Goal: Task Accomplishment & Management: Use online tool/utility

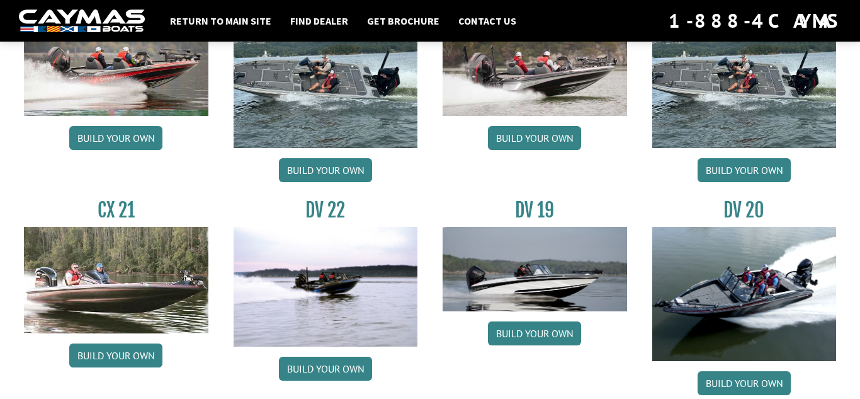
scroll to position [1340, 0]
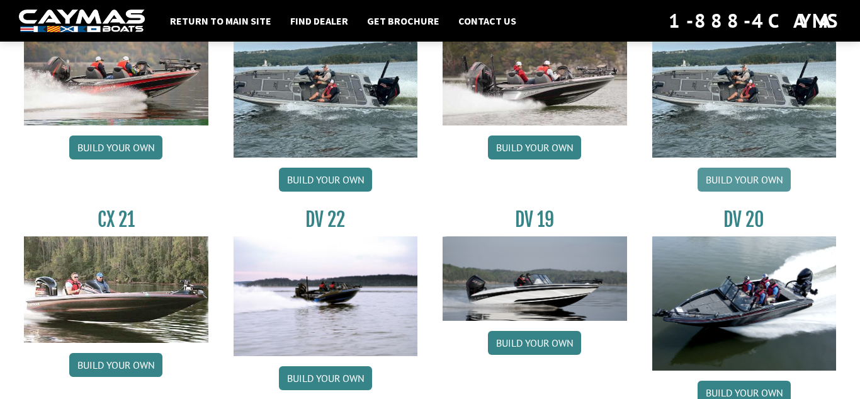
click at [742, 176] on link "Build your own" at bounding box center [744, 180] width 93 height 24
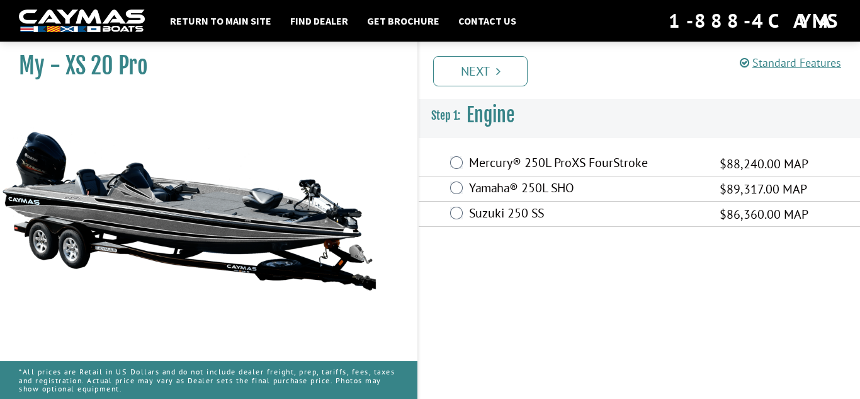
click at [528, 161] on label "Mercury® 250L ProXS FourStroke" at bounding box center [586, 164] width 235 height 18
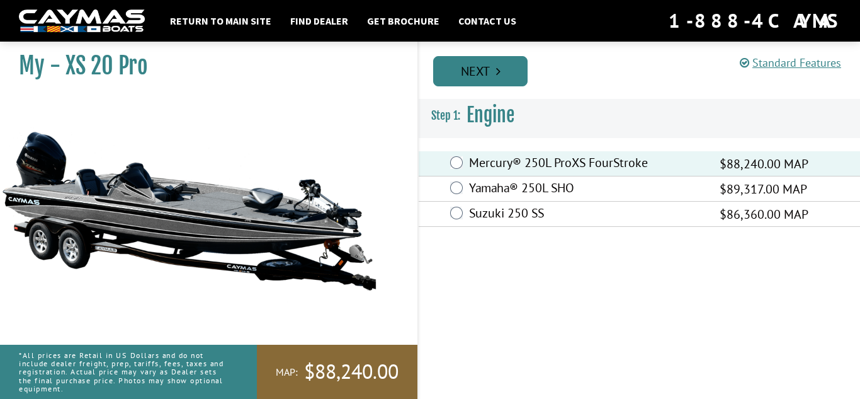
click at [496, 71] on icon "Pagination" at bounding box center [498, 71] width 4 height 13
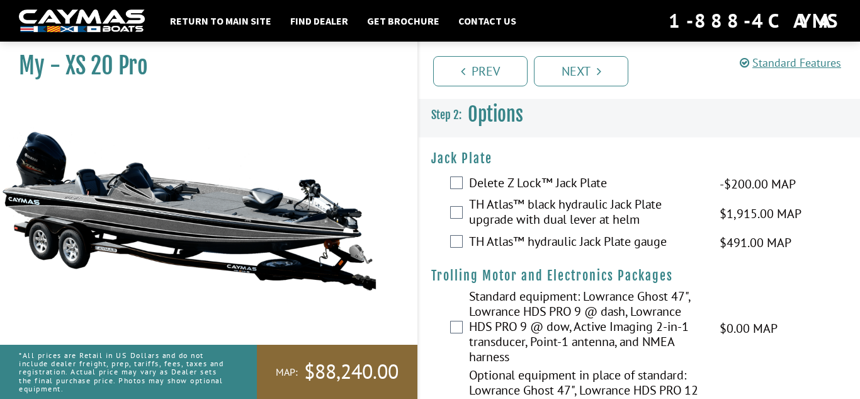
click at [494, 208] on label "TH Atlas™ black hydraulic Jack Plate upgrade with dual lever at helm" at bounding box center [586, 212] width 235 height 33
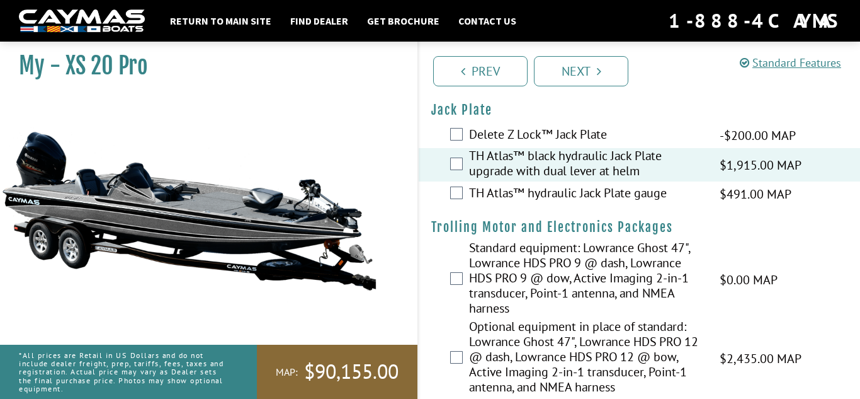
scroll to position [58, 0]
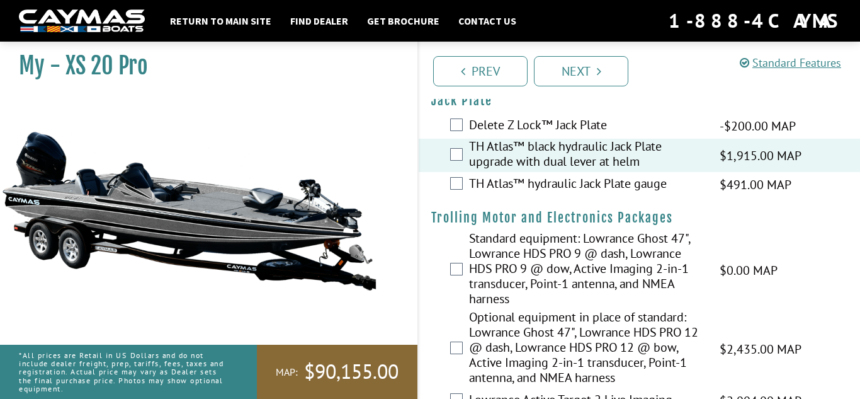
click at [508, 183] on label "TH Atlas™ hydraulic Jack Plate gauge" at bounding box center [586, 185] width 235 height 18
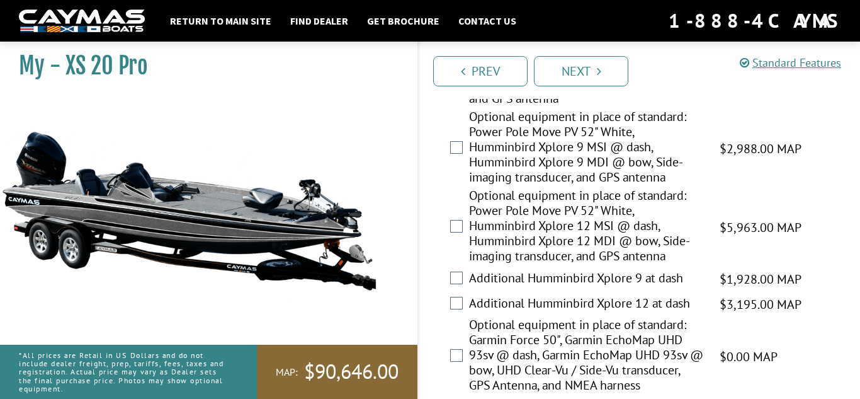
scroll to position [889, 0]
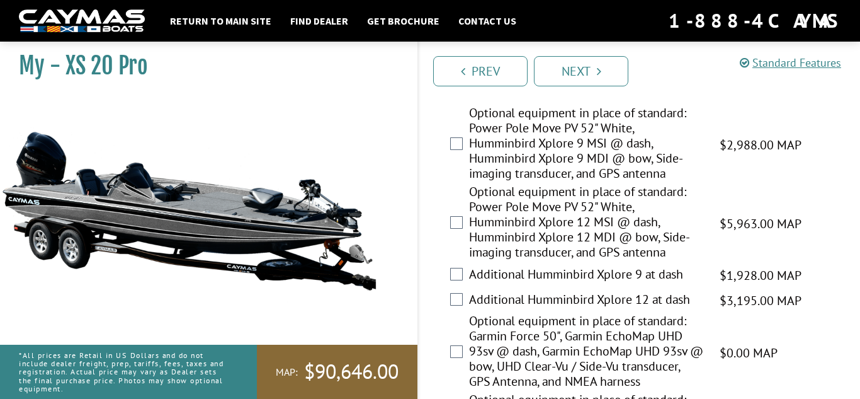
click at [506, 263] on label "Optional equipment in place of standard: Power Pole Move PV 52" White, Humminbi…" at bounding box center [586, 223] width 235 height 79
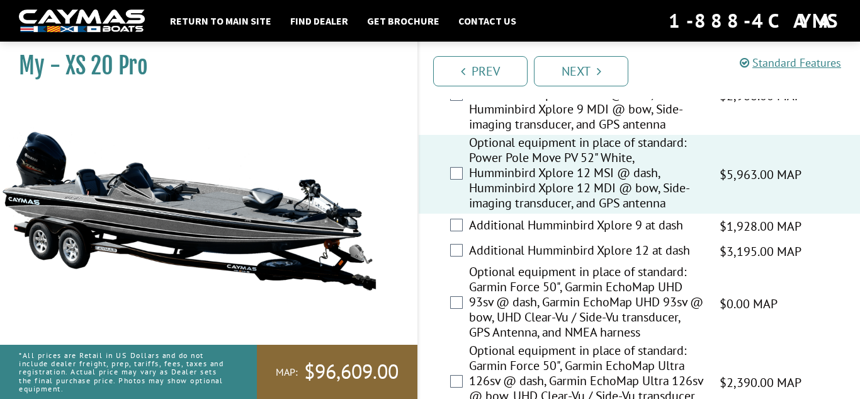
scroll to position [951, 0]
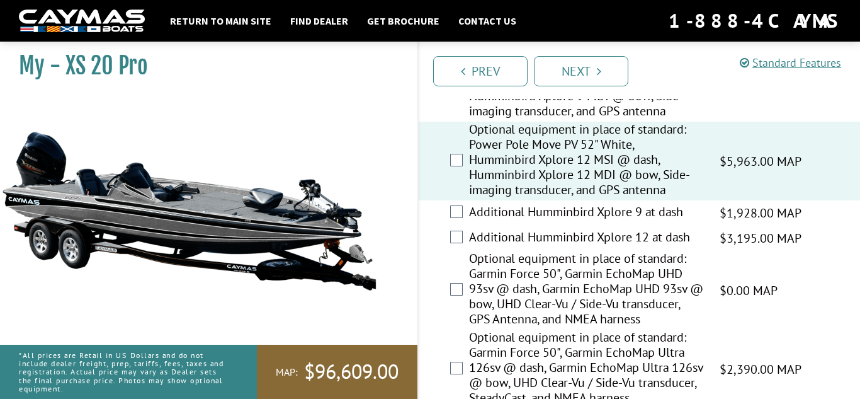
click at [513, 244] on label "Additional Humminbird Xplore 12 at dash" at bounding box center [586, 238] width 235 height 18
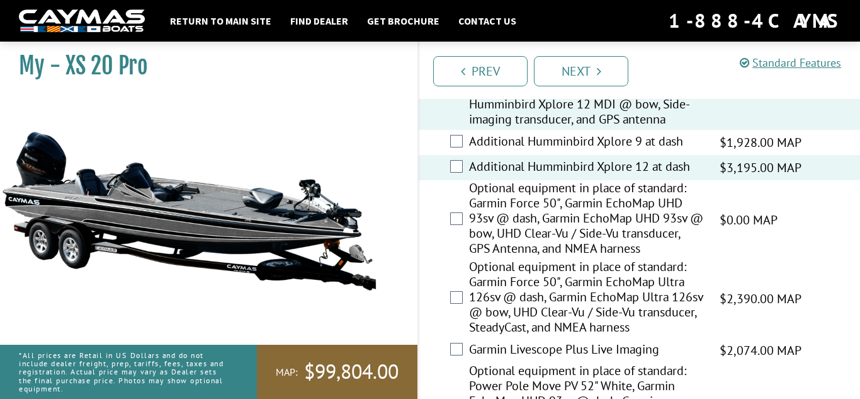
scroll to position [1026, 0]
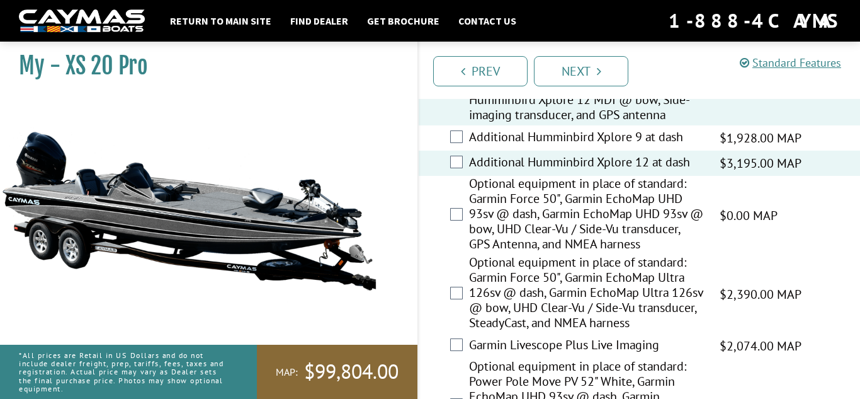
click at [535, 234] on label "Optional equipment in place of standard: Garmin Force 50", Garmin EchoMap UHD 9…" at bounding box center [586, 215] width 235 height 79
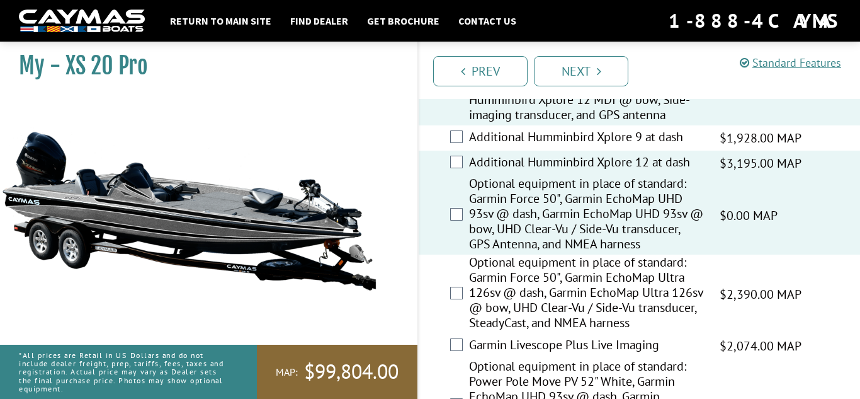
click at [530, 304] on label "Optional equipment in place of standard: Garmin Force 50", Garmin EchoMap Ultra…" at bounding box center [586, 293] width 235 height 79
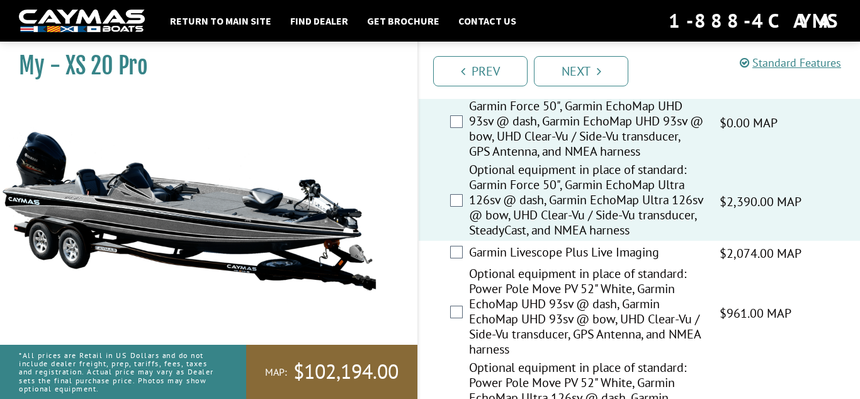
scroll to position [1126, 0]
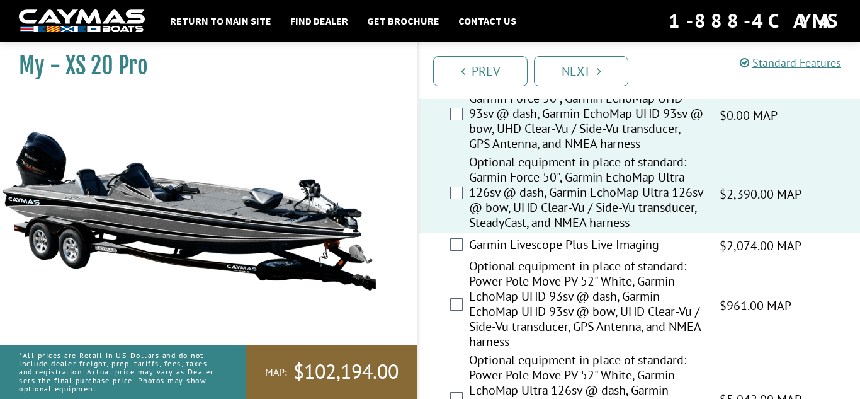
click at [516, 255] on label "Garmin Livescope Plus Live Imaging" at bounding box center [586, 246] width 235 height 18
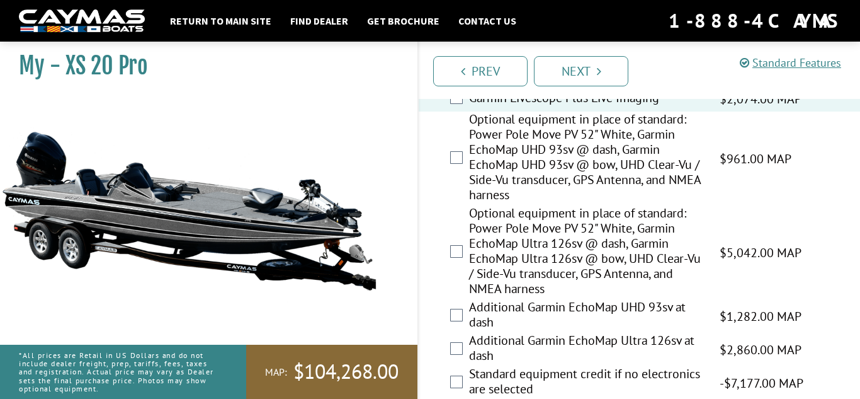
scroll to position [1276, 0]
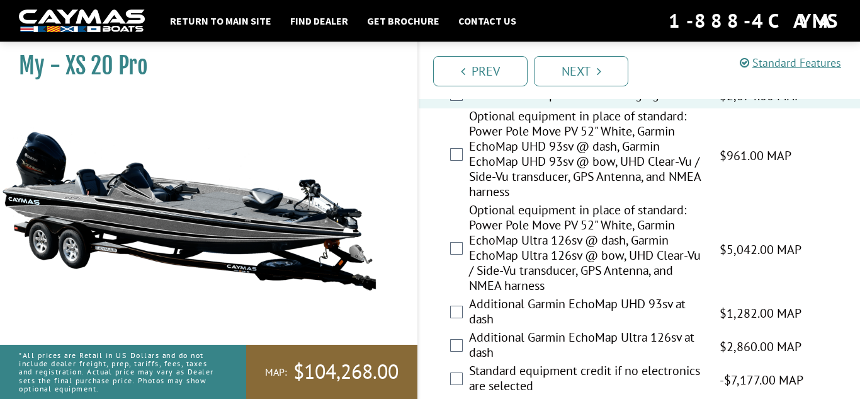
click at [538, 230] on label "Optional equipment in place of standard: Power Pole Move PV 52" White, Garmin E…" at bounding box center [586, 249] width 235 height 94
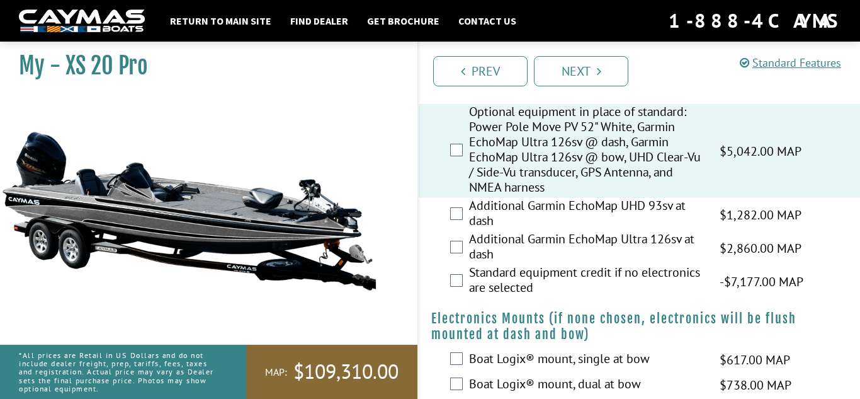
scroll to position [1377, 0]
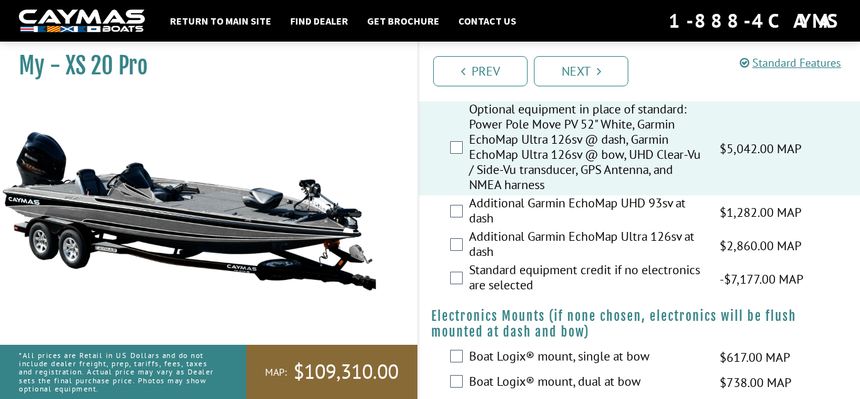
click at [558, 222] on label "Additional Garmin EchoMap UHD 93sv at dash" at bounding box center [586, 211] width 235 height 33
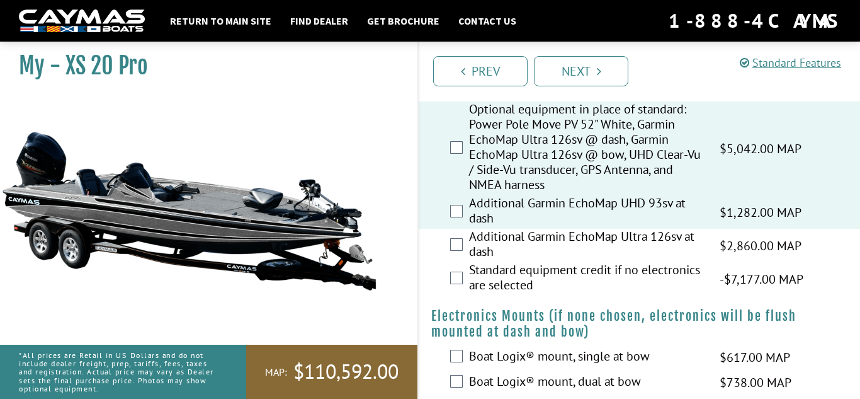
click at [555, 251] on label "Additional Garmin EchoMap Ultra 126sv at dash" at bounding box center [586, 245] width 235 height 33
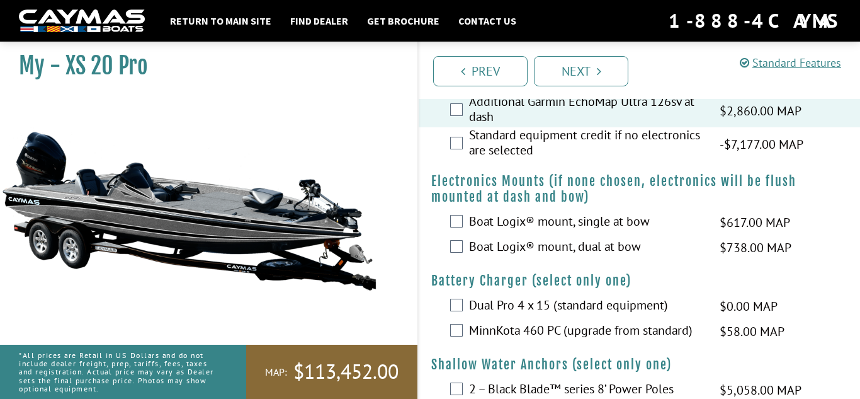
scroll to position [1513, 0]
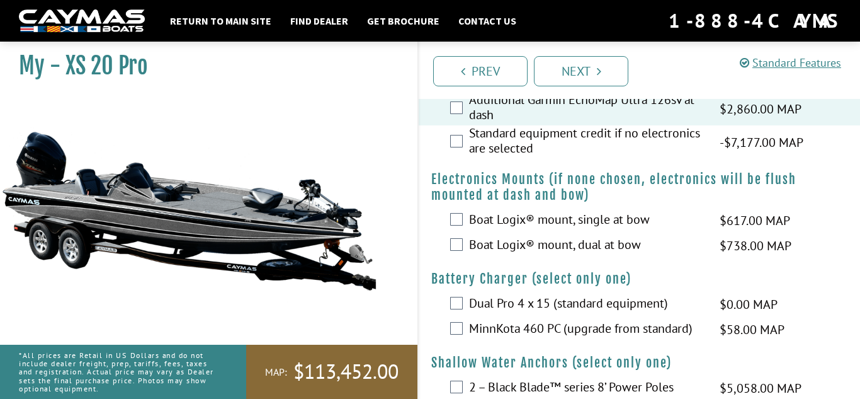
click at [563, 255] on label "Boat Logix® mount, dual at bow" at bounding box center [586, 246] width 235 height 18
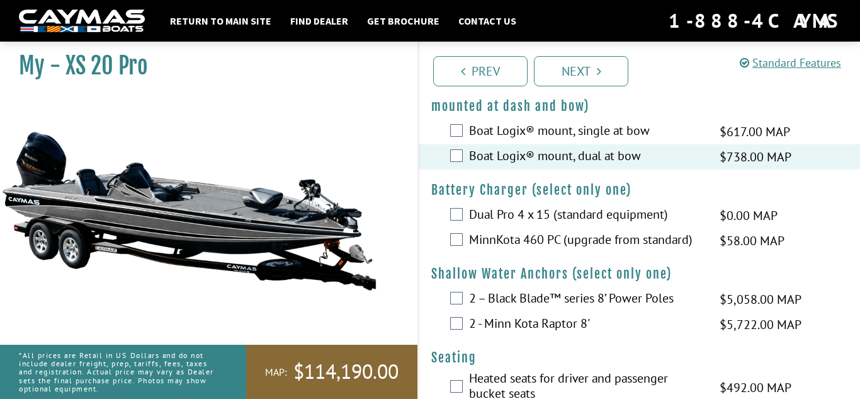
scroll to position [1603, 0]
click at [538, 249] on label "MinnKota 460 PC (upgrade from standard)" at bounding box center [586, 239] width 235 height 18
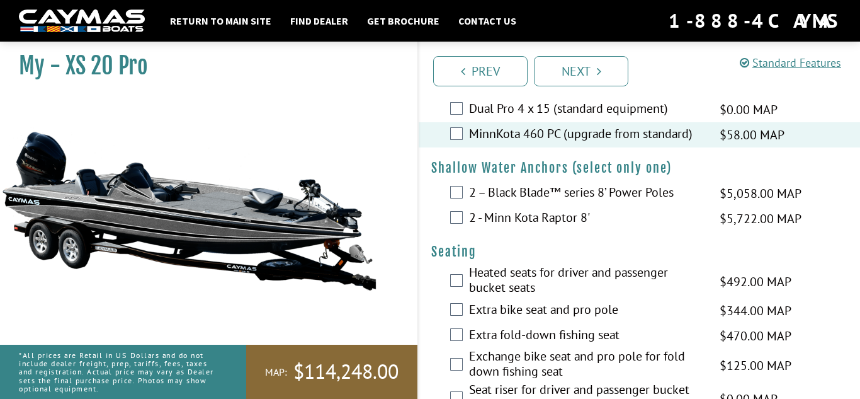
scroll to position [1710, 0]
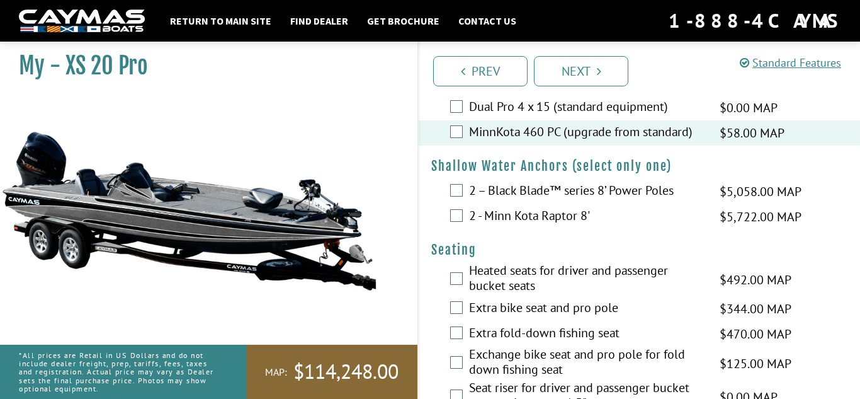
click at [546, 225] on label "2 - Minn Kota Raptor 8'" at bounding box center [586, 217] width 235 height 18
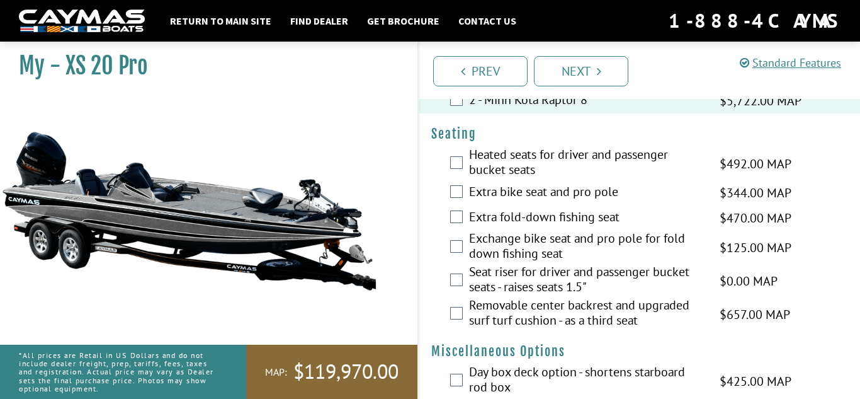
scroll to position [1829, 0]
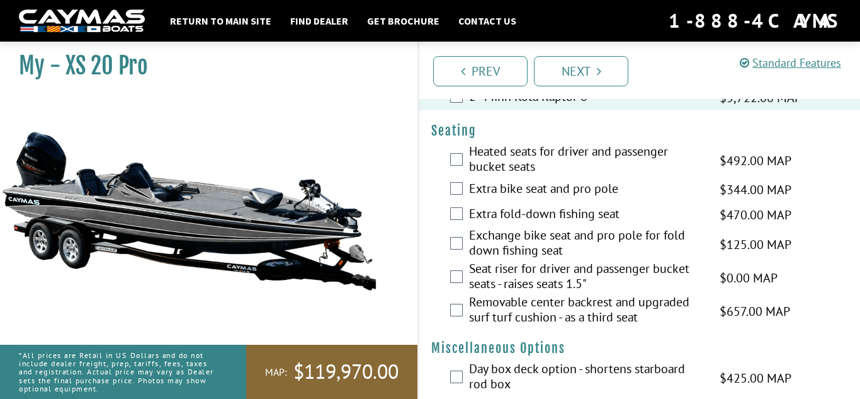
click at [555, 177] on label "Heated seats for driver and passenger bucket seats" at bounding box center [586, 160] width 235 height 33
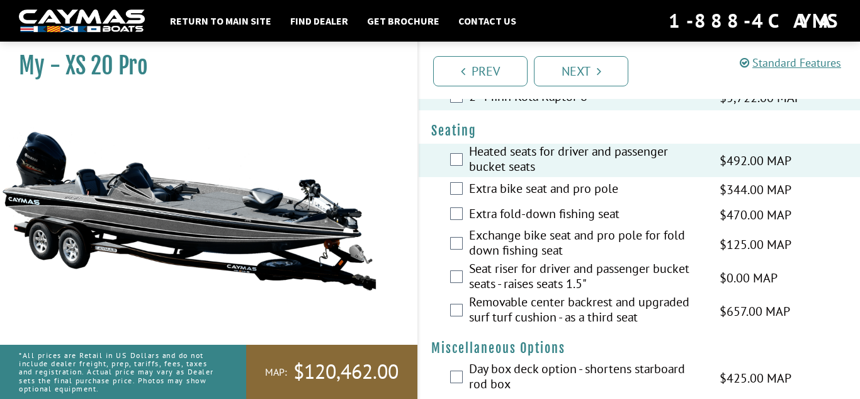
click at [545, 199] on label "Extra bike seat and pro pole" at bounding box center [586, 190] width 235 height 18
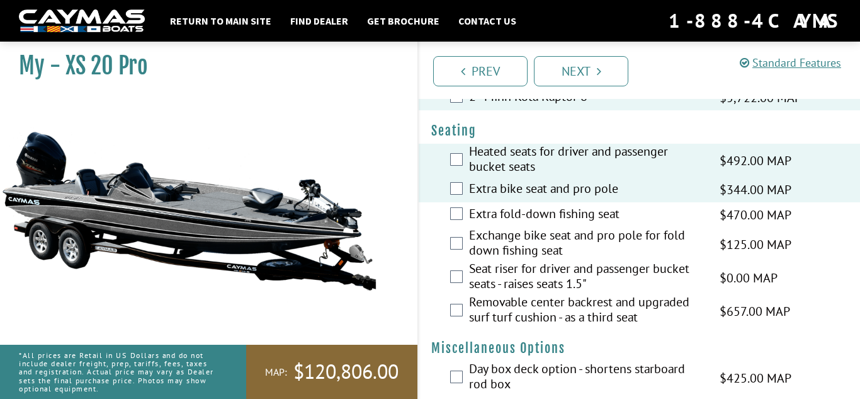
click at [538, 224] on label "Extra fold-down fishing seat" at bounding box center [586, 215] width 235 height 18
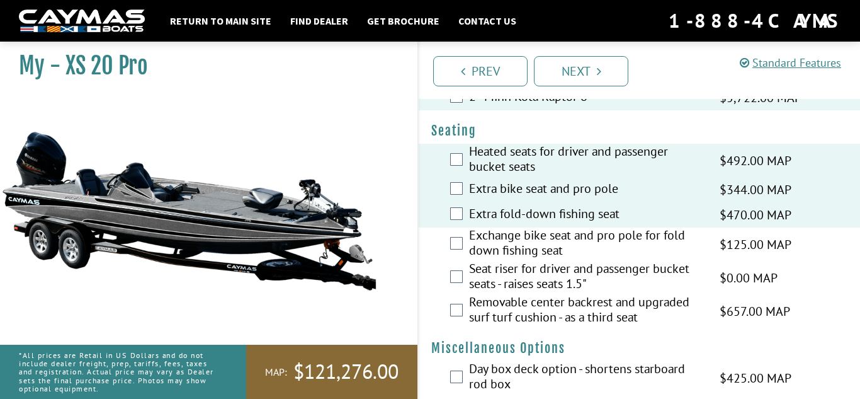
click at [540, 261] on label "Exchange bike seat and pro pole for fold down fishing seat" at bounding box center [586, 243] width 235 height 33
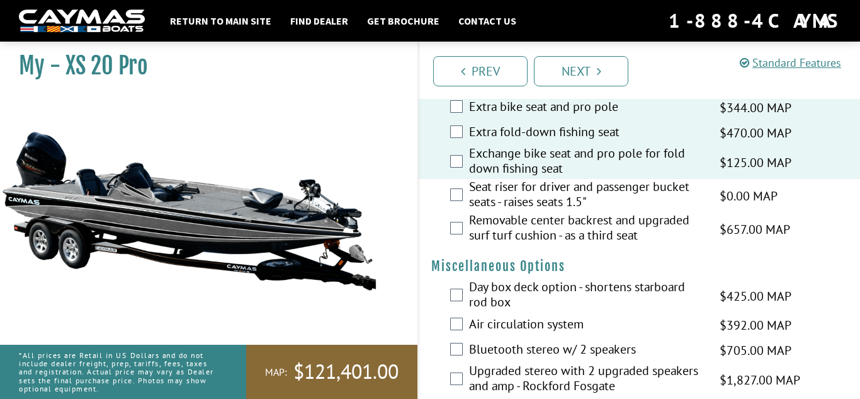
scroll to position [1913, 0]
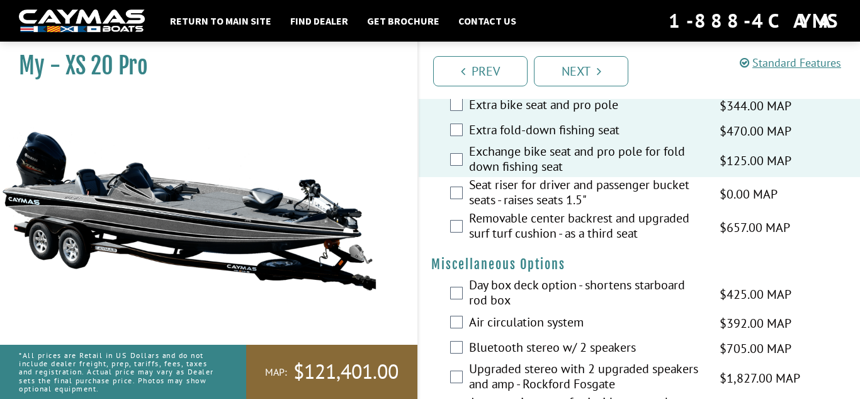
click at [545, 210] on label "Seat riser for driver and passenger bucket seats - raises seats 1.5"" at bounding box center [586, 193] width 235 height 33
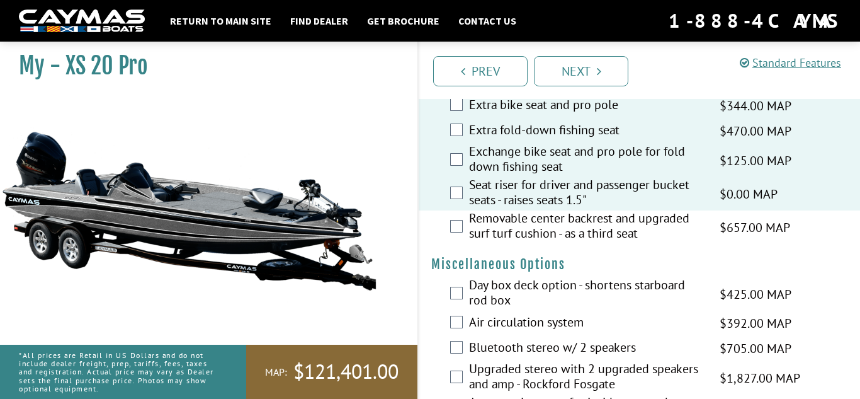
click at [543, 232] on label "Removable center backrest and upgraded surf turf cushion - as a third seat" at bounding box center [586, 226] width 235 height 33
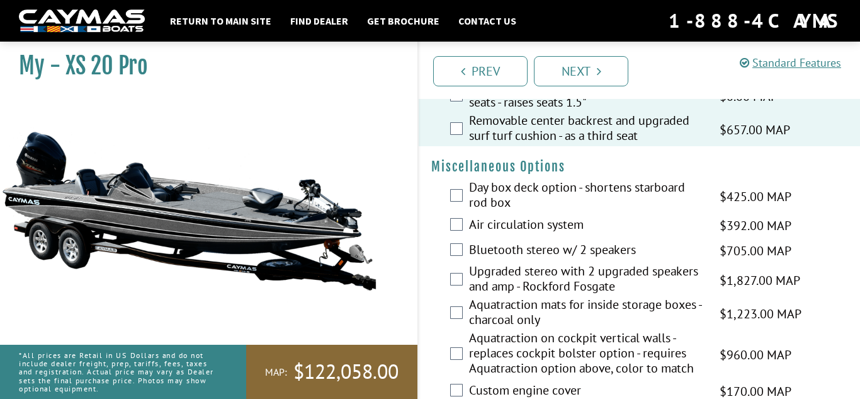
scroll to position [2011, 0]
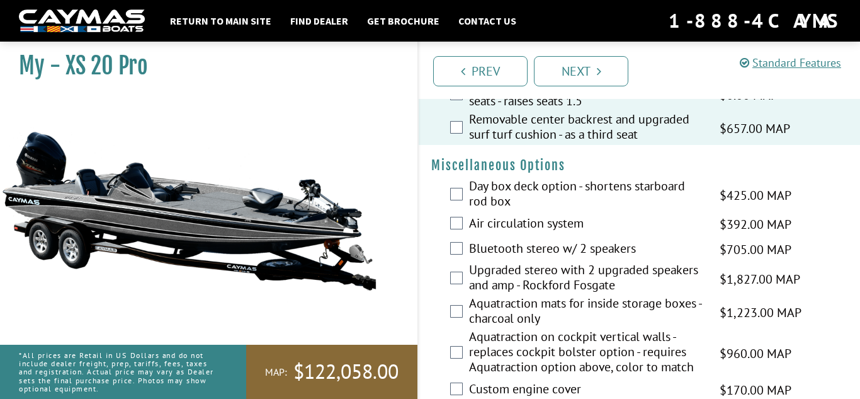
click at [515, 206] on label "Day box deck option - shortens starboard rod box" at bounding box center [586, 194] width 235 height 33
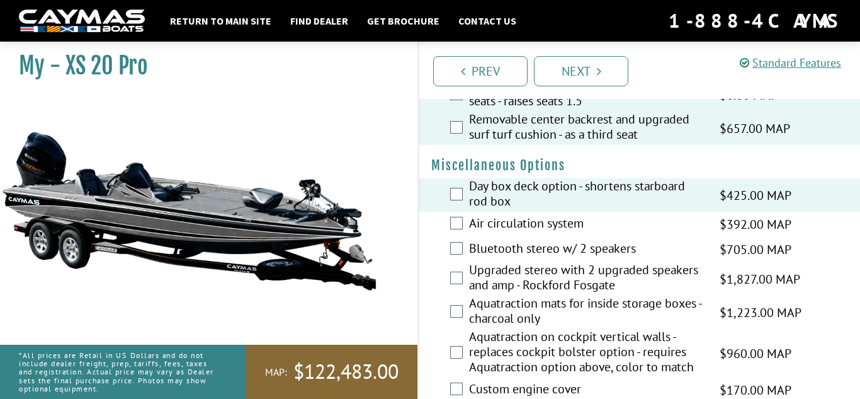
click at [509, 234] on label "Air circulation system" at bounding box center [586, 224] width 235 height 18
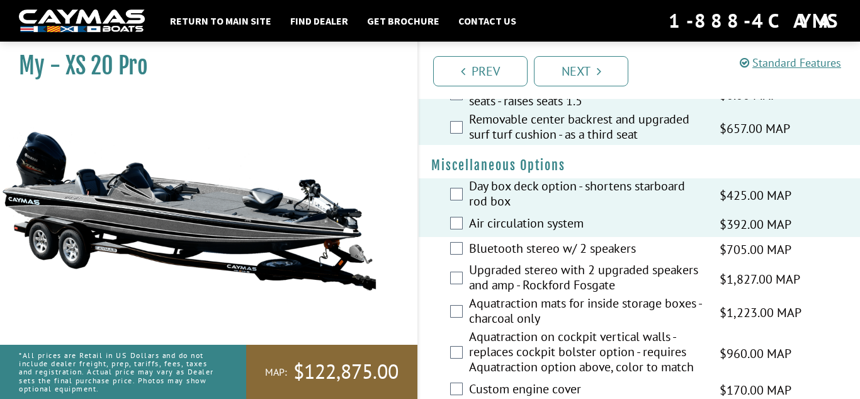
click at [508, 254] on label "Bluetooth stereo w/ 2 speakers" at bounding box center [586, 250] width 235 height 18
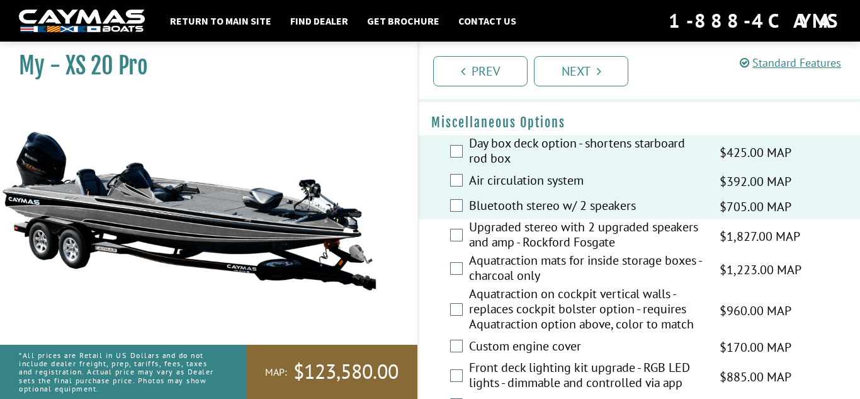
scroll to position [2055, 0]
click at [509, 251] on label "Upgraded stereo with 2 upgraded speakers and amp - Rockford Fosgate" at bounding box center [586, 235] width 235 height 33
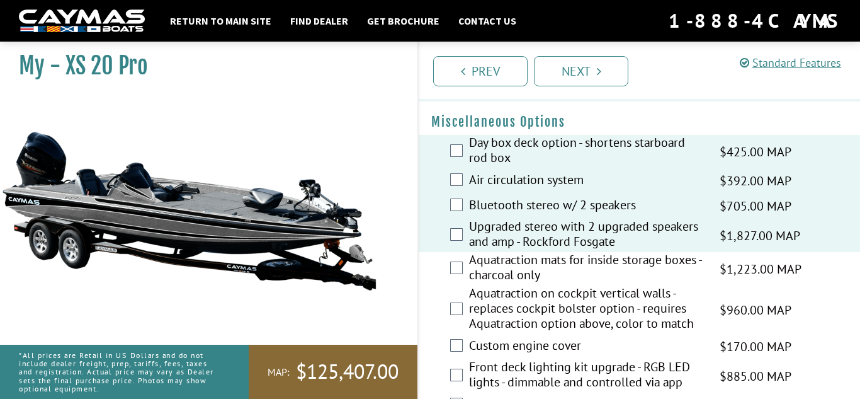
click at [503, 285] on label "Aquatraction mats for inside storage boxes - charcoal only" at bounding box center [586, 268] width 235 height 33
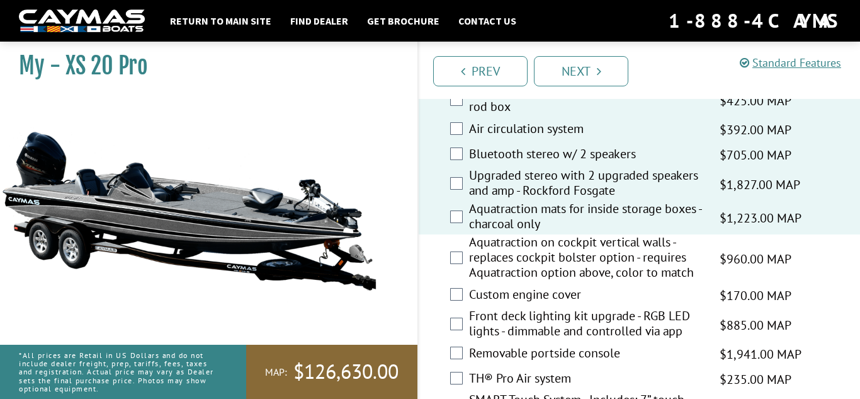
scroll to position [2120, 0]
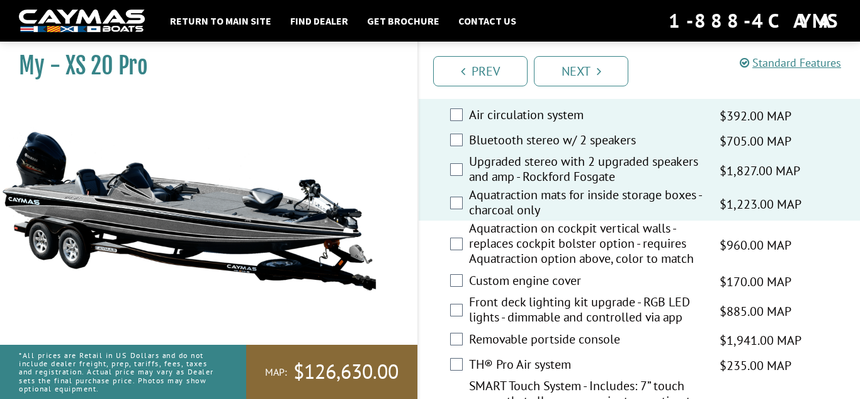
click at [506, 269] on label "Aquatraction on cockpit vertical walls - replaces cockpit bolster option - requ…" at bounding box center [586, 244] width 235 height 48
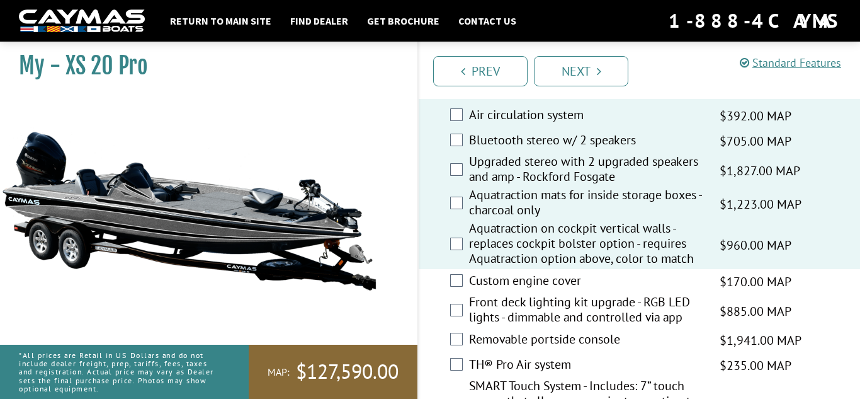
click at [499, 287] on label "Custom engine cover" at bounding box center [586, 282] width 235 height 18
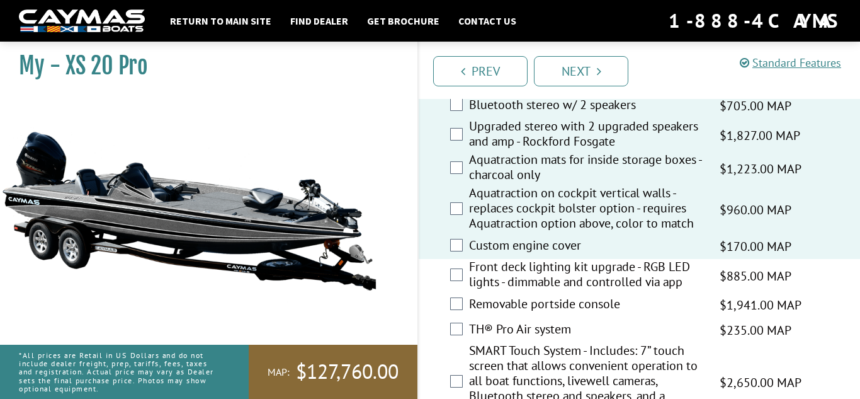
scroll to position [2162, 0]
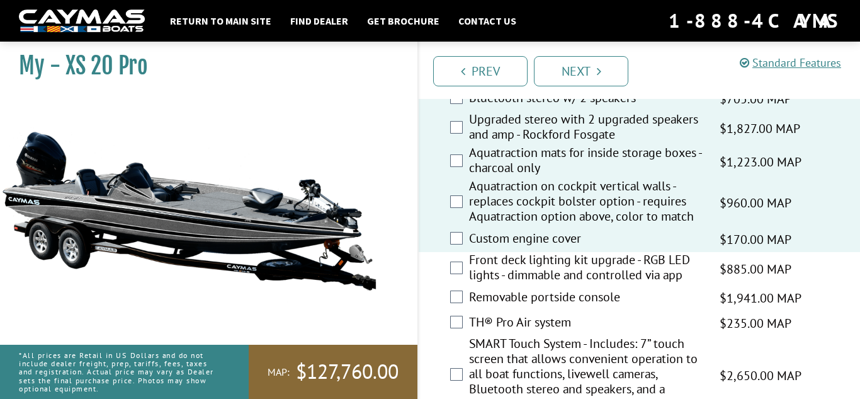
click at [499, 285] on label "Front deck lighting kit upgrade - RGB LED lights - dimmable and controlled via …" at bounding box center [586, 268] width 235 height 33
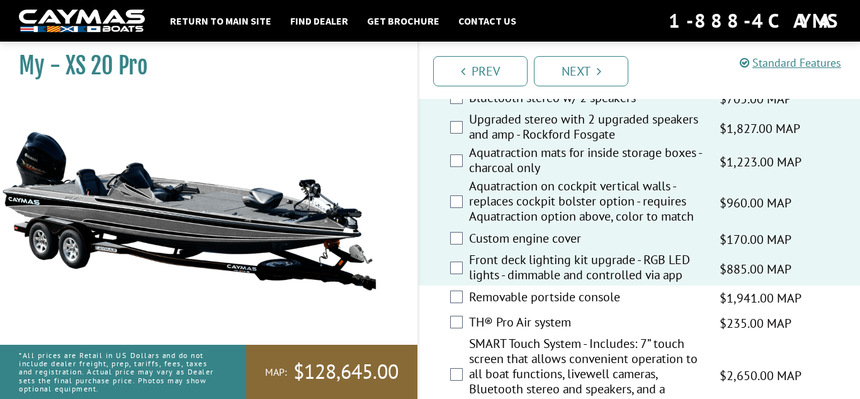
click at [490, 307] on label "Removable portside console" at bounding box center [586, 298] width 235 height 18
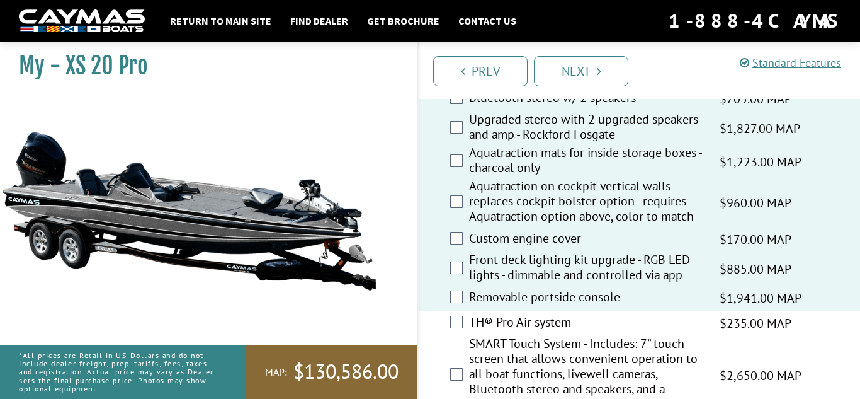
click at [483, 333] on label "TH® Pro Air system" at bounding box center [586, 323] width 235 height 18
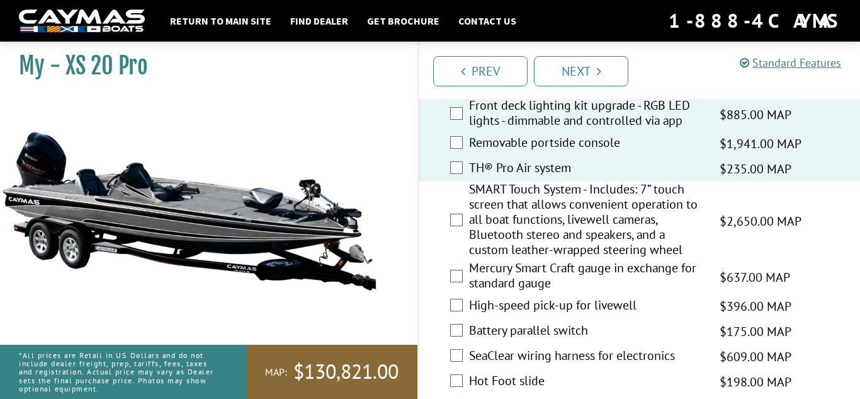
scroll to position [2319, 0]
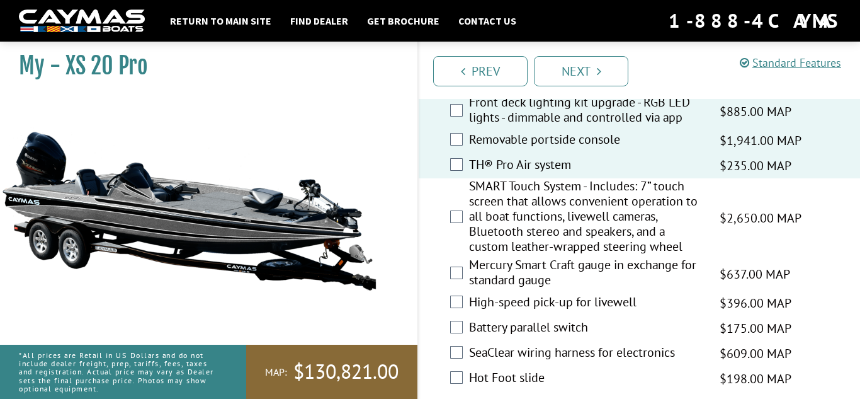
click at [499, 251] on label "SMART Touch System - Includes: 7” touch screen that allows convenient operation…" at bounding box center [586, 217] width 235 height 79
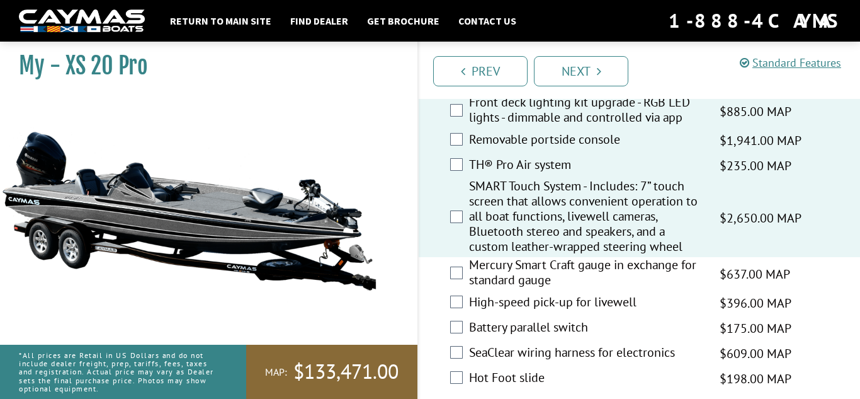
click at [489, 290] on label "Mercury Smart Craft gauge in exchange for standard gauge" at bounding box center [586, 273] width 235 height 33
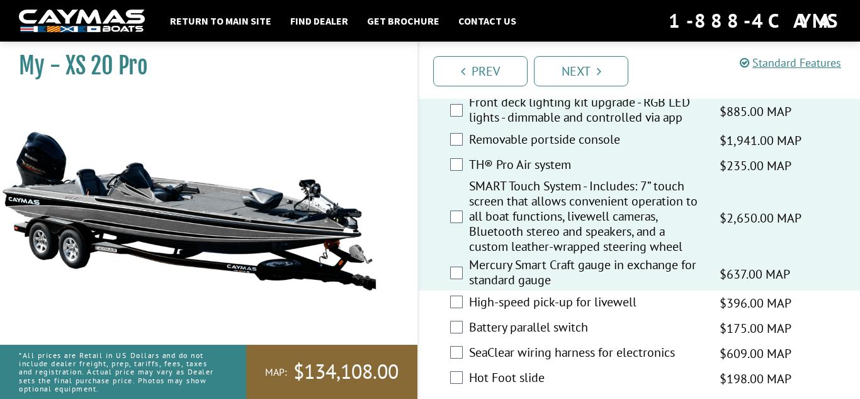
click at [484, 310] on label "High-speed pick-up for livewell" at bounding box center [586, 303] width 235 height 18
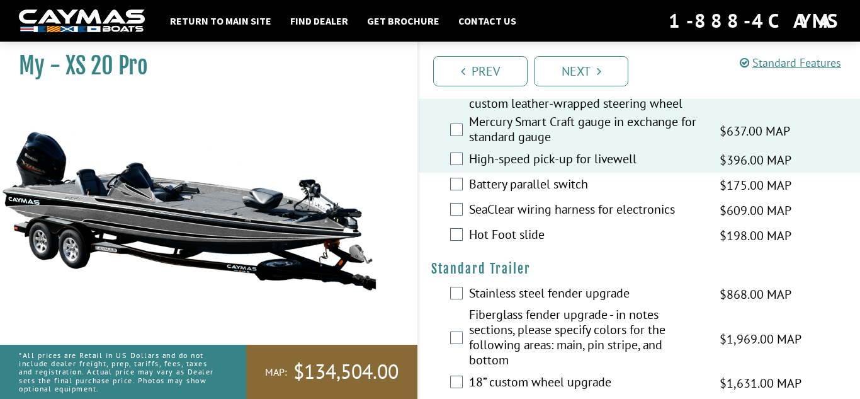
scroll to position [2464, 0]
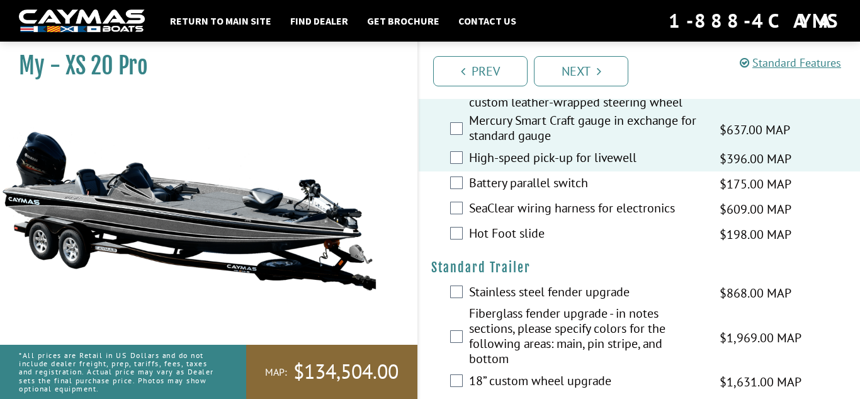
click at [501, 193] on label "Battery parallel switch" at bounding box center [586, 184] width 235 height 18
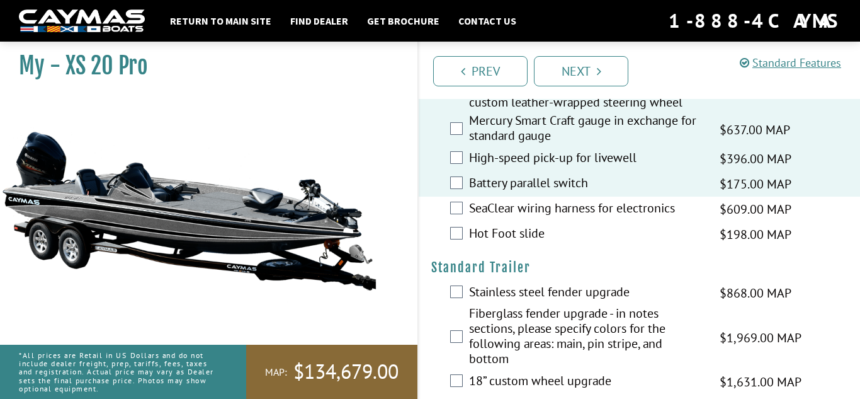
click at [491, 219] on label "SeaClear wiring harness for electronics" at bounding box center [586, 209] width 235 height 18
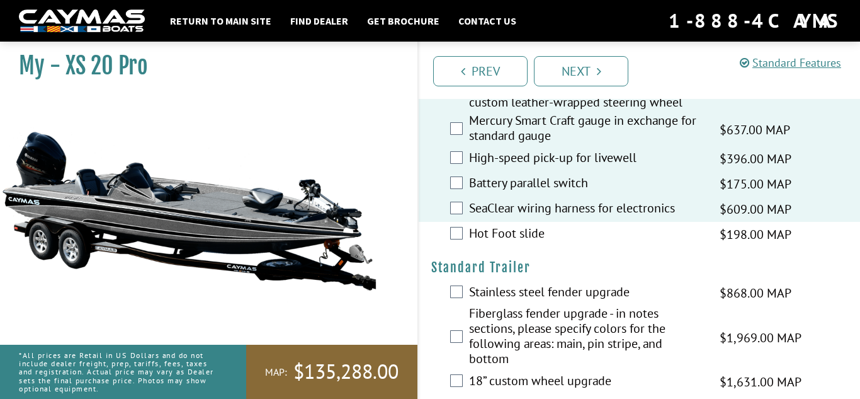
click at [487, 244] on label "Hot Foot slide" at bounding box center [586, 234] width 235 height 18
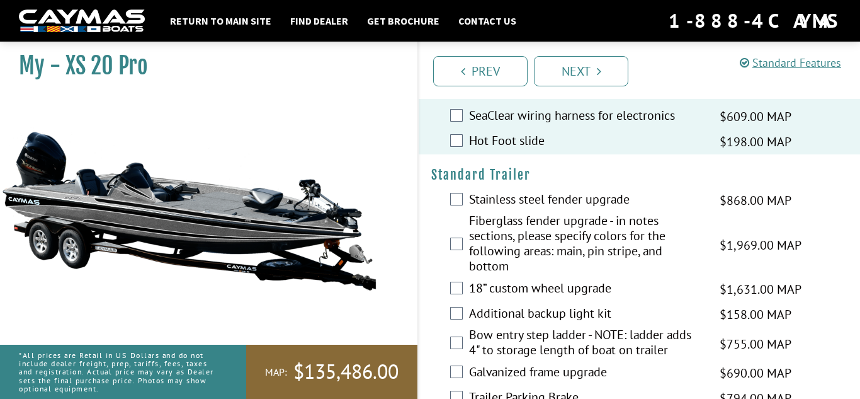
scroll to position [2558, 0]
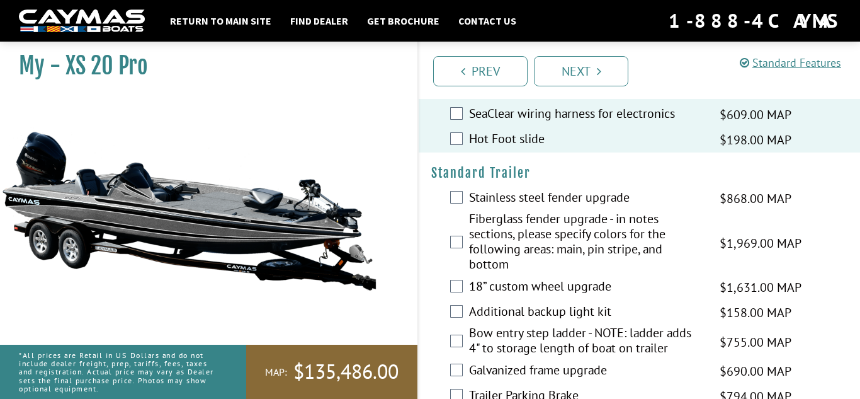
click at [465, 203] on div "Stainless steel fender upgrade $868.00 MAP $1,025.00 MSRP" at bounding box center [639, 198] width 441 height 25
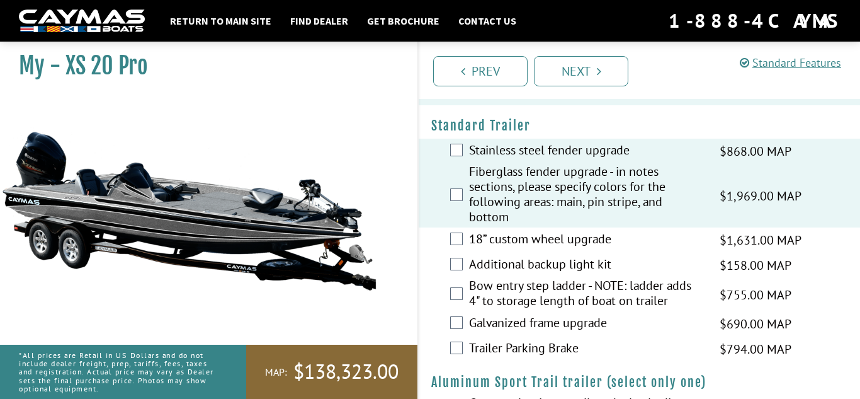
scroll to position [2607, 0]
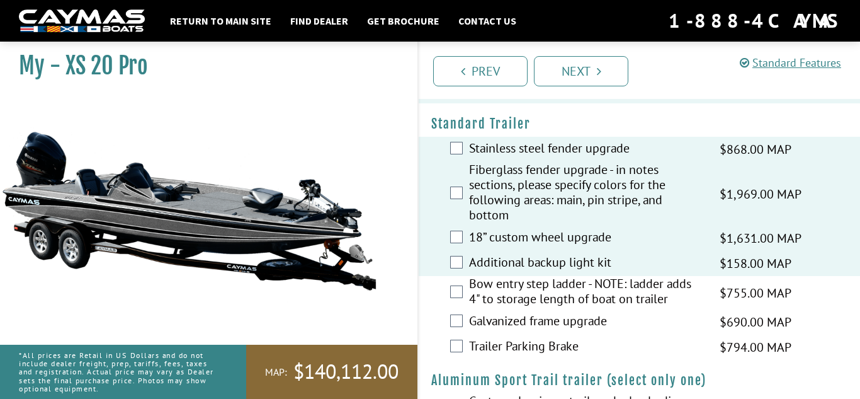
click at [457, 296] on div "Bow entry step ladder - NOTE: ladder adds 4" to storage length of boat on trail…" at bounding box center [639, 292] width 441 height 33
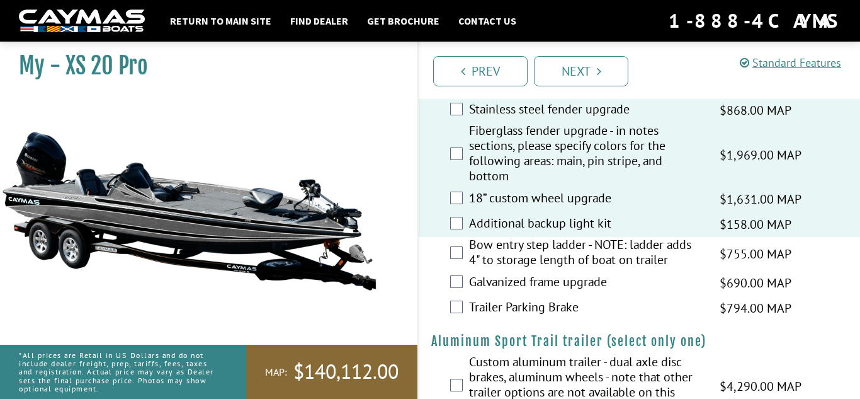
scroll to position [2654, 0]
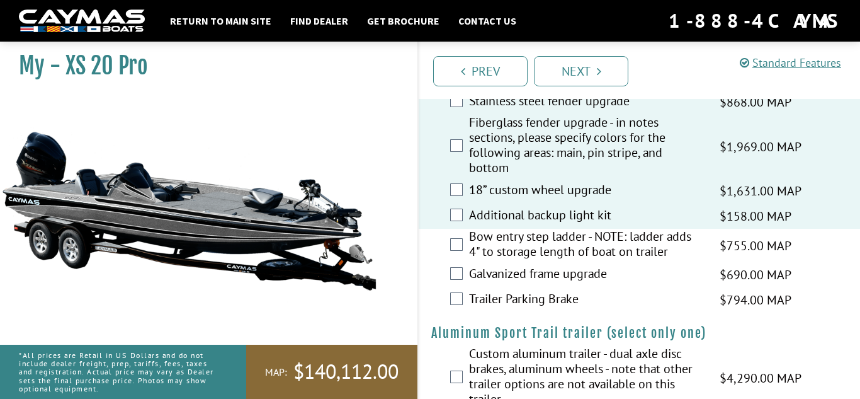
click at [472, 260] on label "Bow entry step ladder - NOTE: ladder adds 4" to storage length of boat on trail…" at bounding box center [586, 245] width 235 height 33
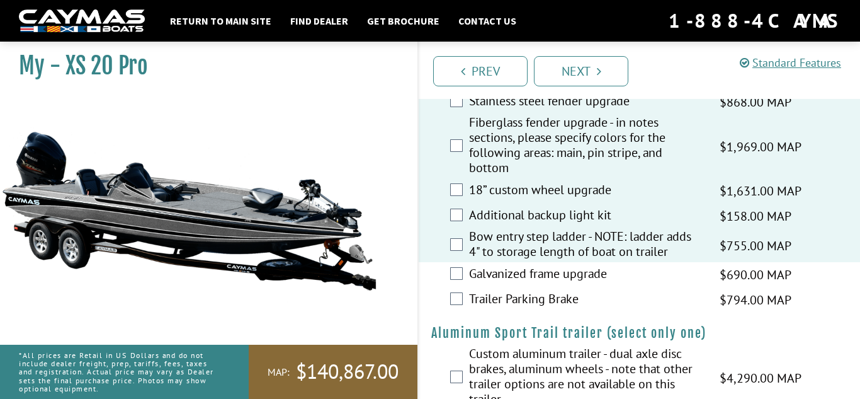
click at [470, 284] on label "Galvanized frame upgrade" at bounding box center [586, 275] width 235 height 18
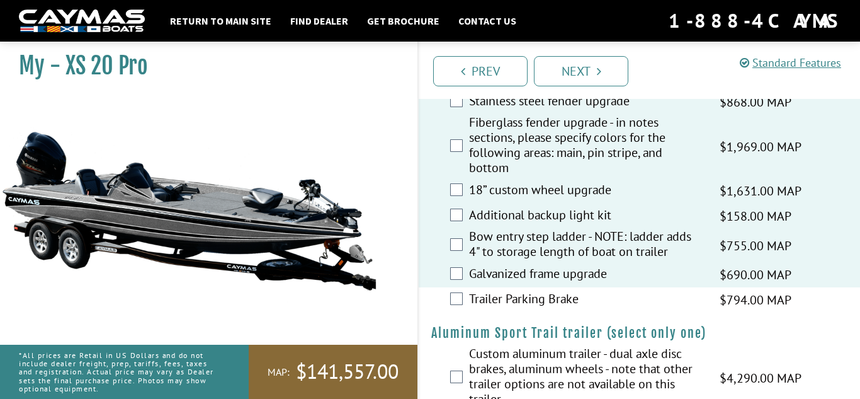
click at [470, 307] on label "Trailer Parking Brake" at bounding box center [586, 300] width 235 height 18
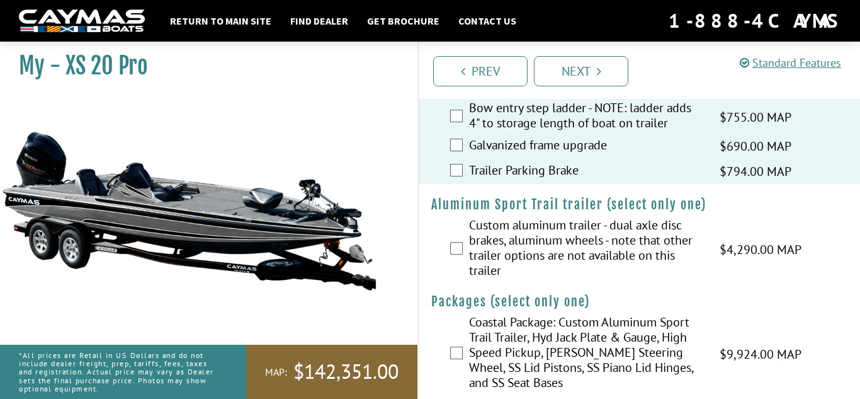
scroll to position [2784, 0]
click at [482, 280] on label "Custom aluminum trailer - dual axle disc brakes, aluminum wheels - note that ot…" at bounding box center [586, 248] width 235 height 64
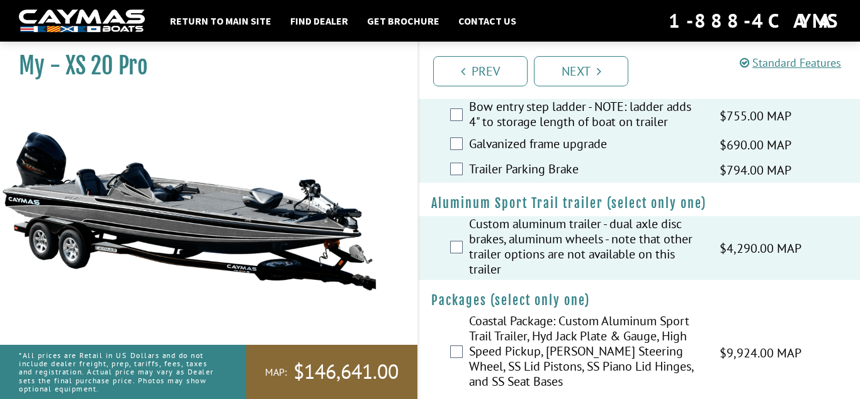
scroll to position [2816, 0]
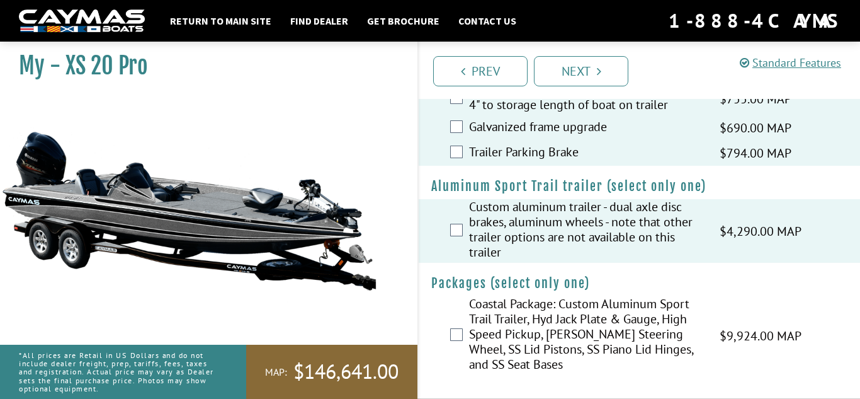
click at [482, 289] on h4 "Packages (select only one)" at bounding box center [639, 283] width 416 height 16
click at [482, 323] on label "Coastal Package: Custom Aluminum Sport Trail Trailer, Hyd Jack Plate & Gauge, H…" at bounding box center [586, 335] width 235 height 79
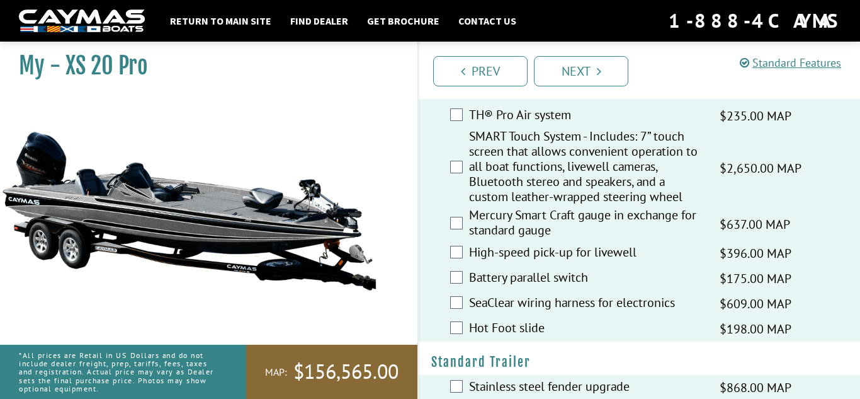
scroll to position [2306, 0]
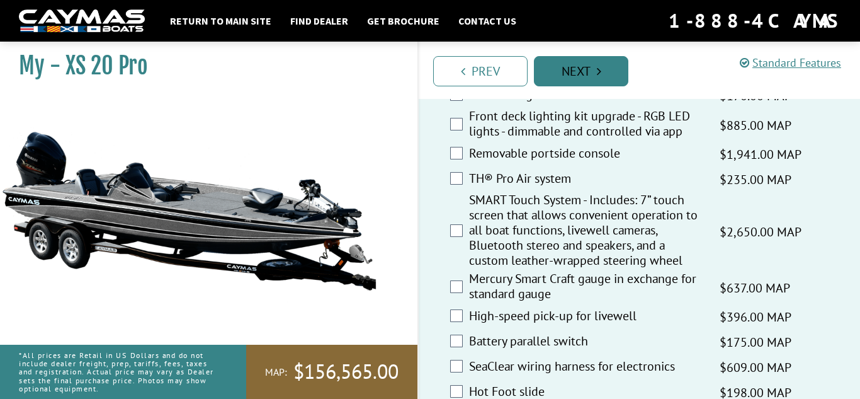
click at [583, 66] on link "Next" at bounding box center [581, 71] width 94 height 30
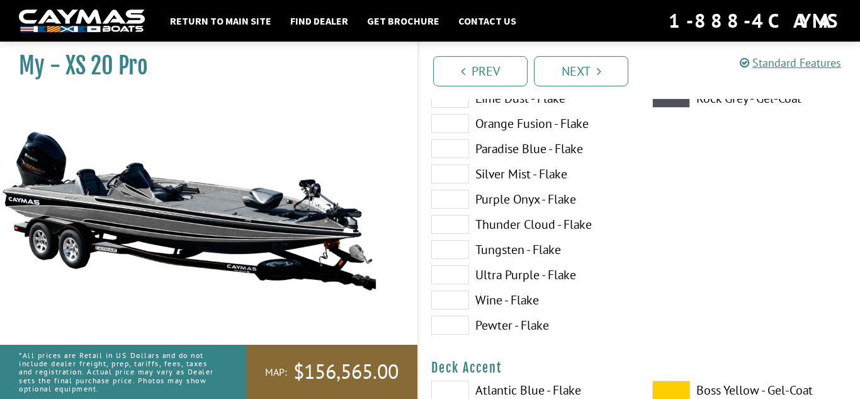
scroll to position [312, 0]
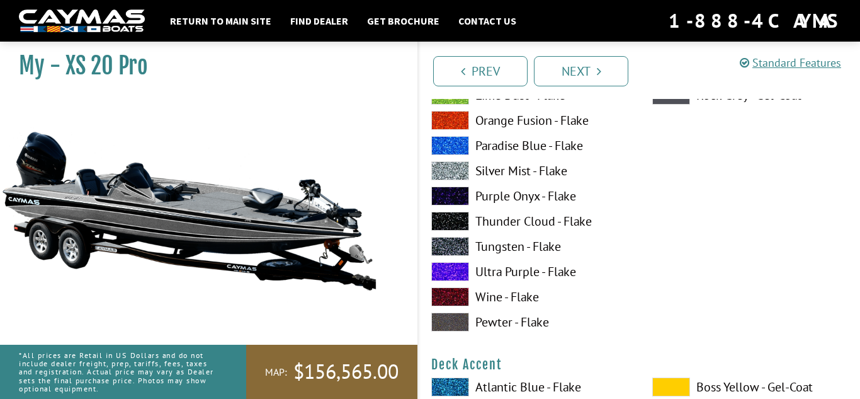
click at [496, 272] on label "Ultra Purple - Flake" at bounding box center [529, 271] width 196 height 19
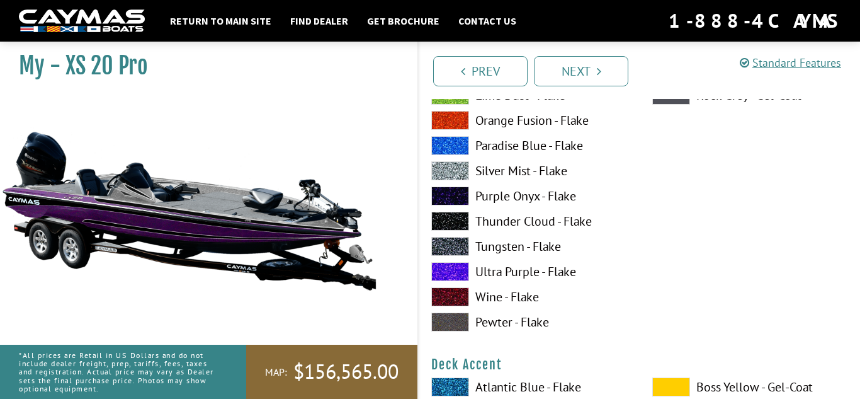
scroll to position [311, 0]
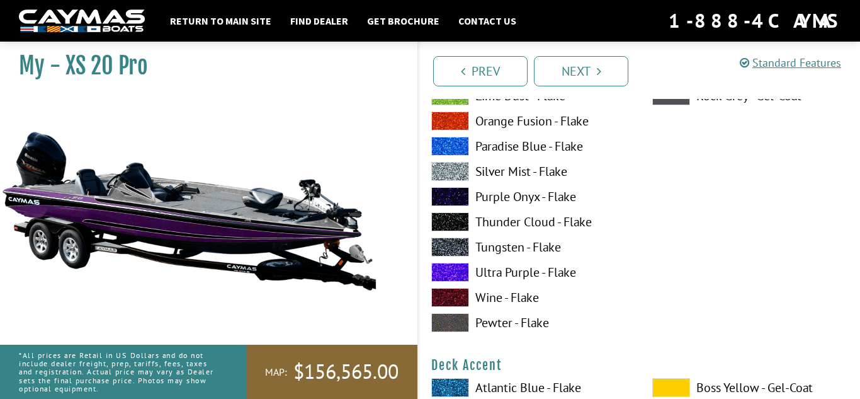
click at [492, 219] on label "Thunder Cloud - Flake" at bounding box center [529, 221] width 196 height 19
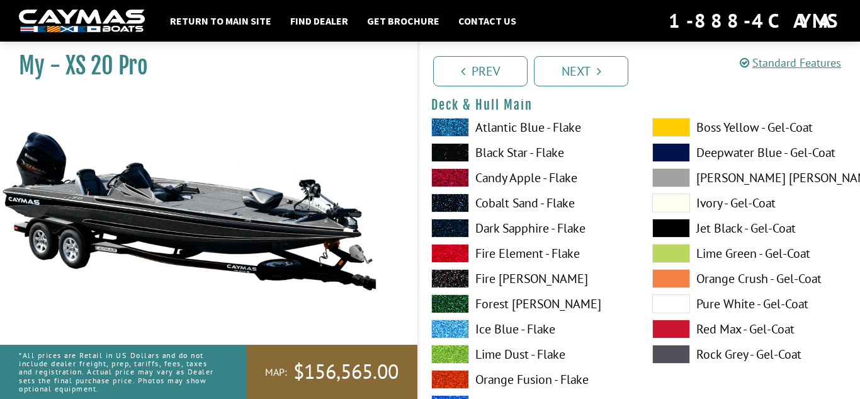
scroll to position [54, 0]
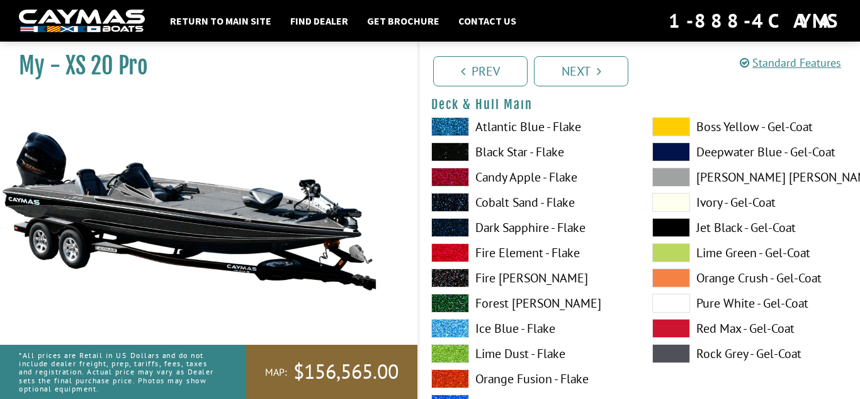
click at [496, 145] on label "Black Star - Flake" at bounding box center [529, 151] width 196 height 19
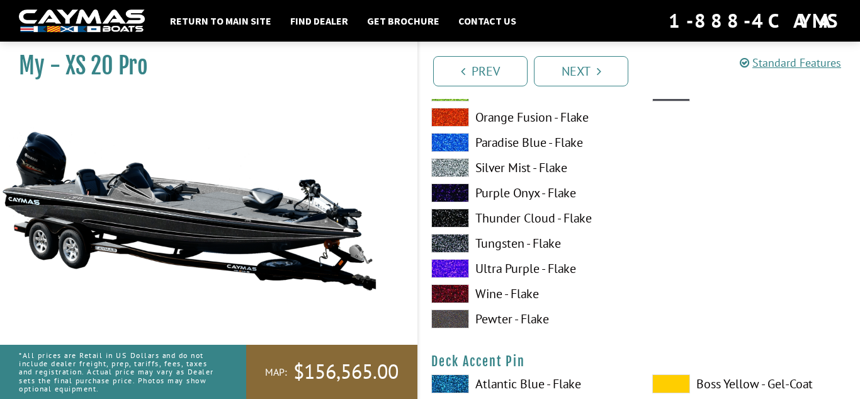
scroll to position [850, 0]
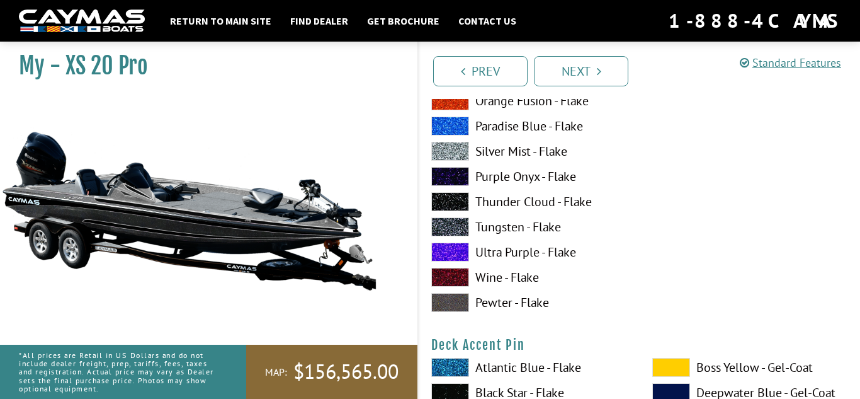
click at [529, 259] on label "Ultra Purple - Flake" at bounding box center [529, 251] width 196 height 19
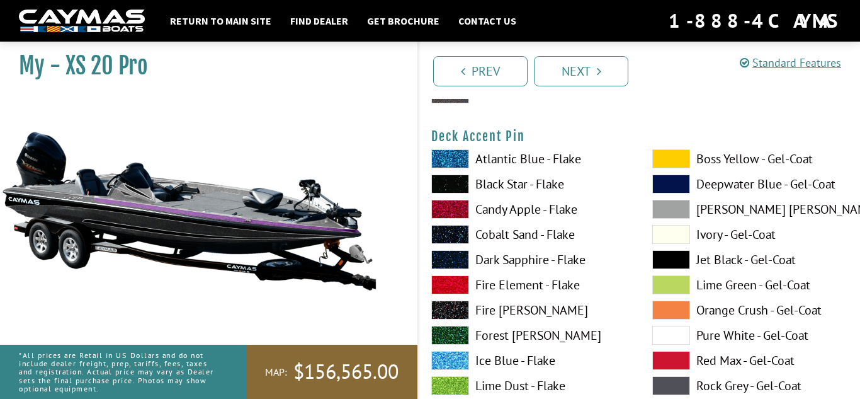
scroll to position [1060, 0]
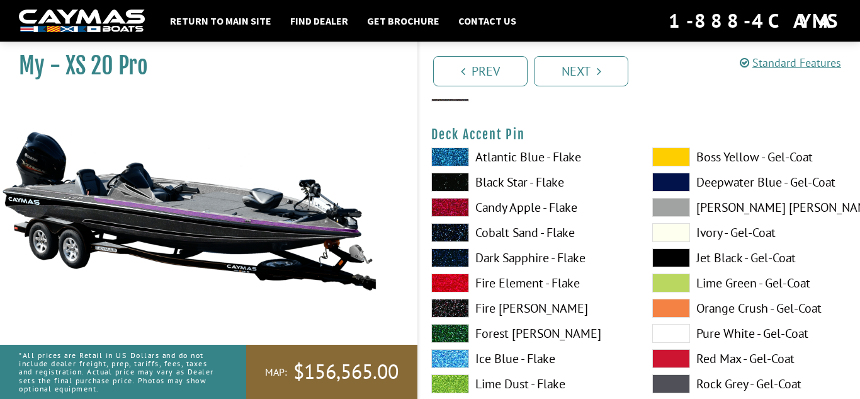
click at [508, 187] on label "Black Star - Flake" at bounding box center [529, 182] width 196 height 19
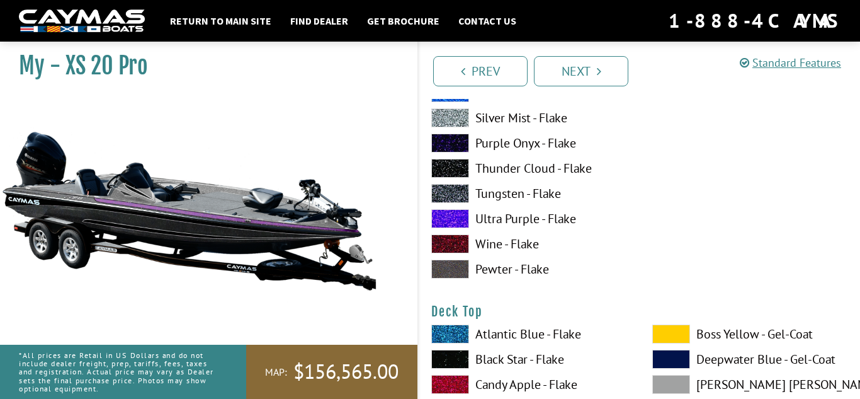
scroll to position [1406, 0]
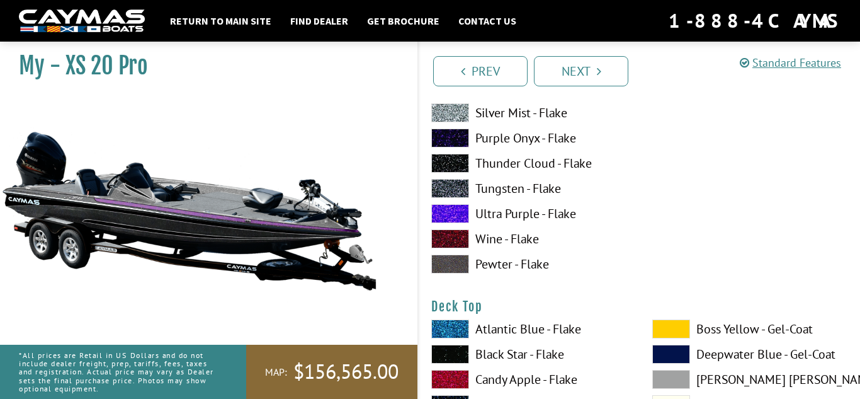
click at [501, 214] on label "Ultra Purple - Flake" at bounding box center [529, 213] width 196 height 19
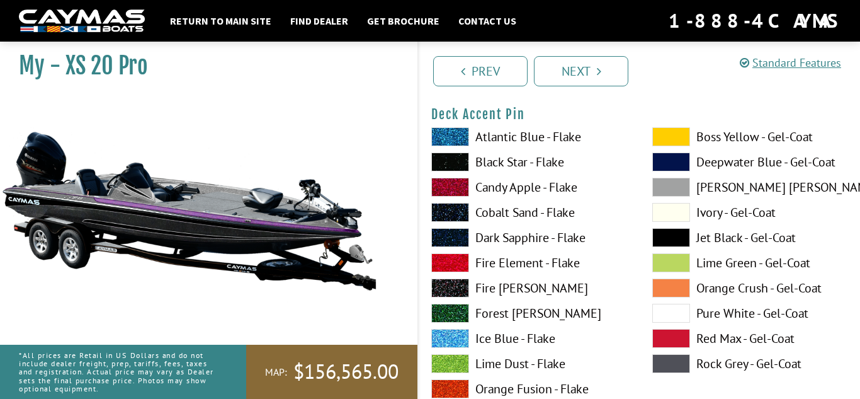
scroll to position [1075, 0]
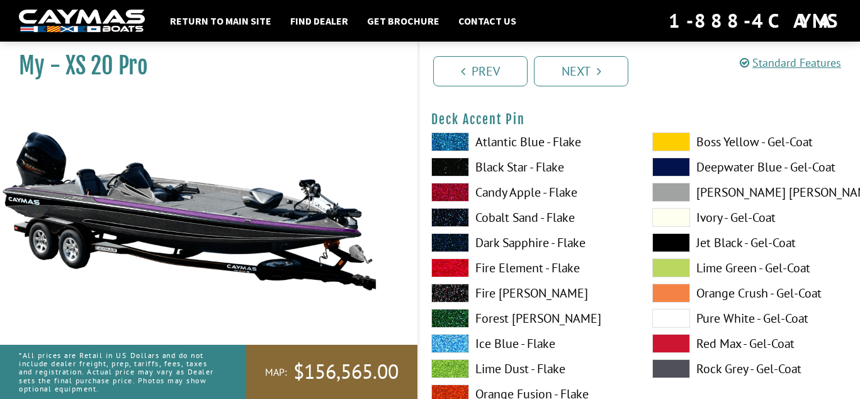
click at [499, 173] on label "Black Star - Flake" at bounding box center [529, 166] width 196 height 19
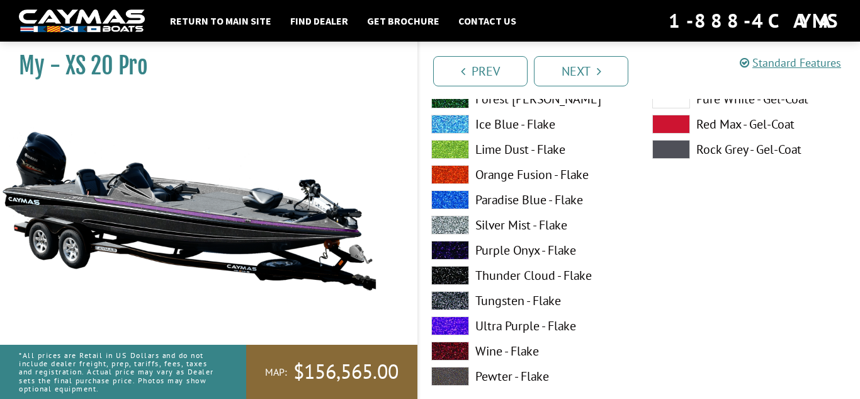
scroll to position [1813, 0]
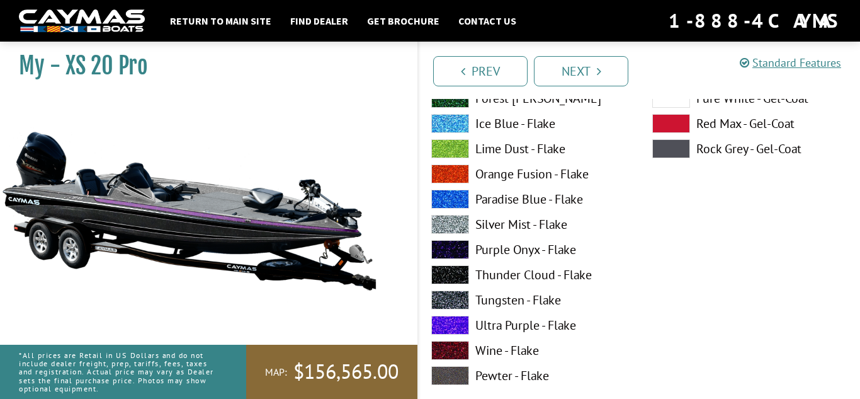
click at [481, 316] on label "Ultra Purple - Flake" at bounding box center [529, 325] width 196 height 19
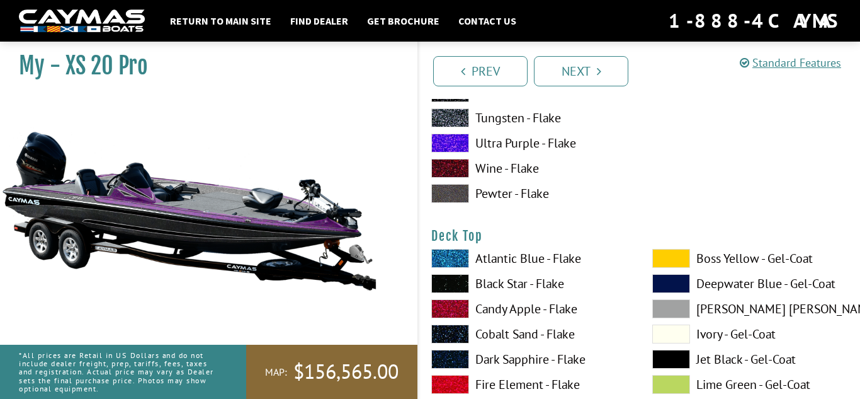
scroll to position [1473, 0]
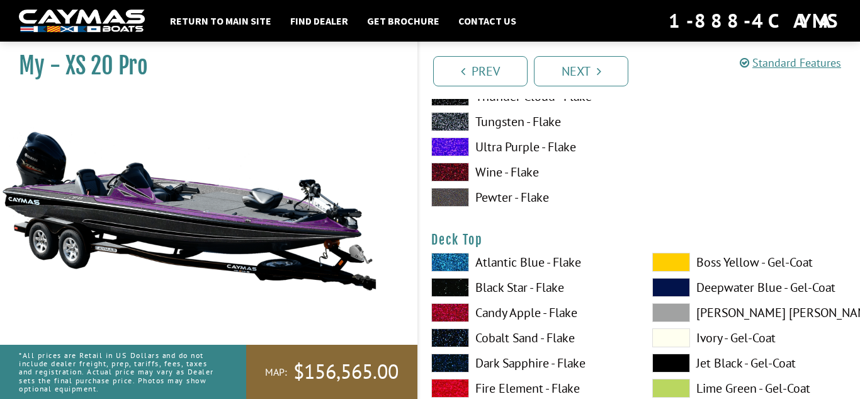
click at [498, 287] on label "Black Star - Flake" at bounding box center [529, 287] width 196 height 19
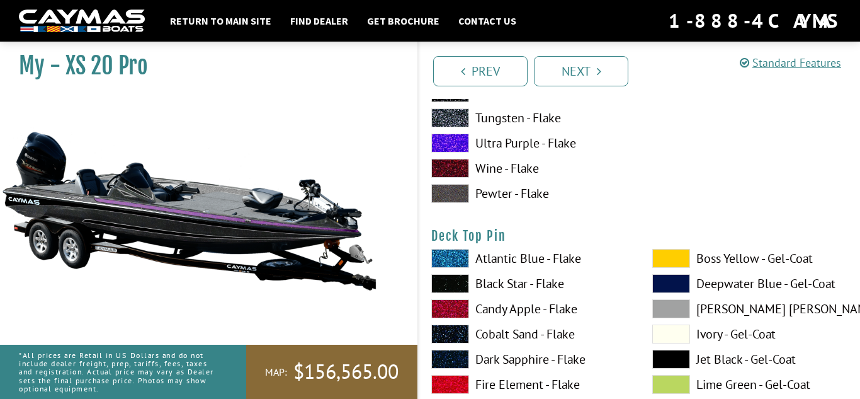
scroll to position [1996, 0]
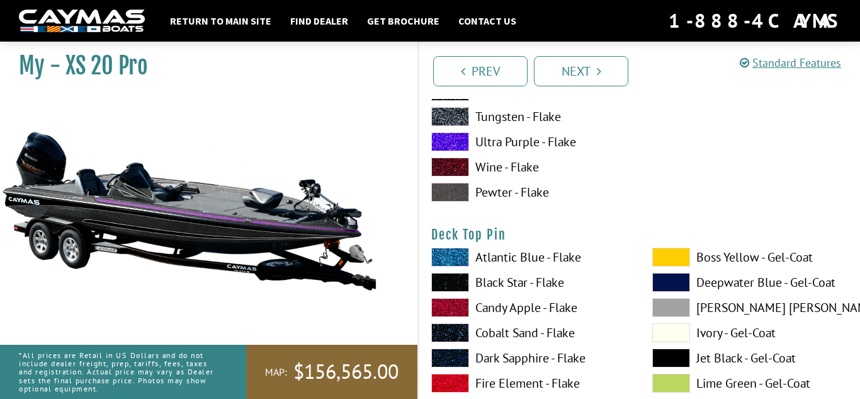
click at [500, 284] on label "Black Star - Flake" at bounding box center [529, 282] width 196 height 19
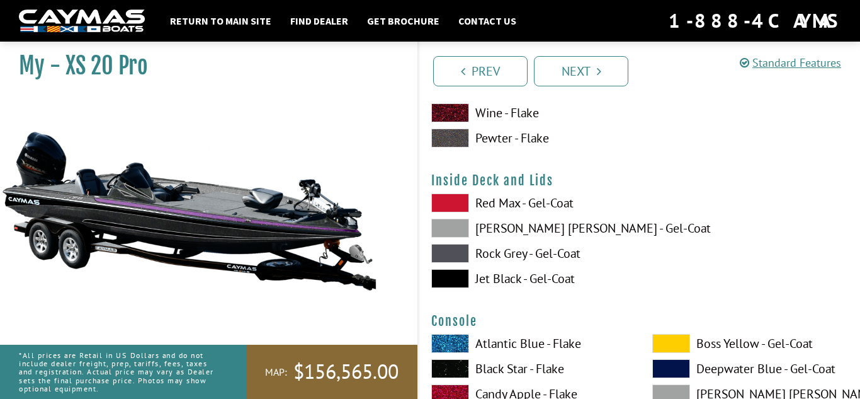
scroll to position [2571, 0]
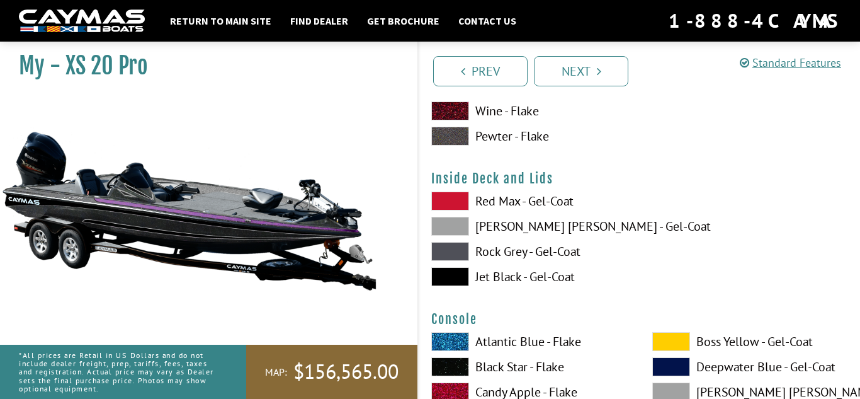
click at [501, 275] on label "Jet Black - Gel-Coat" at bounding box center [529, 276] width 196 height 19
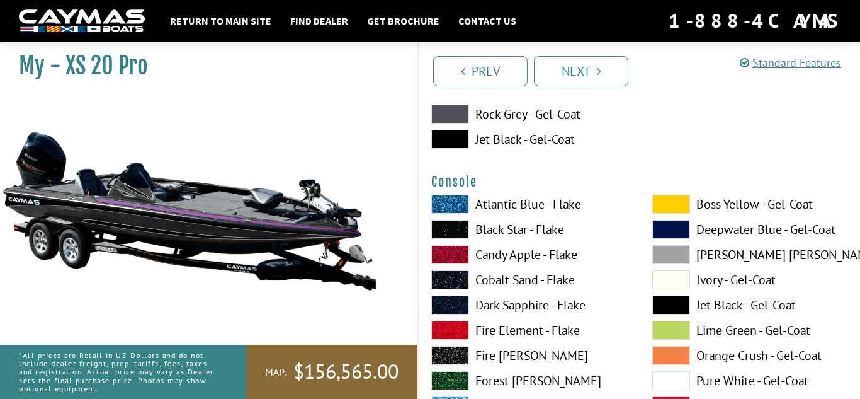
scroll to position [2715, 0]
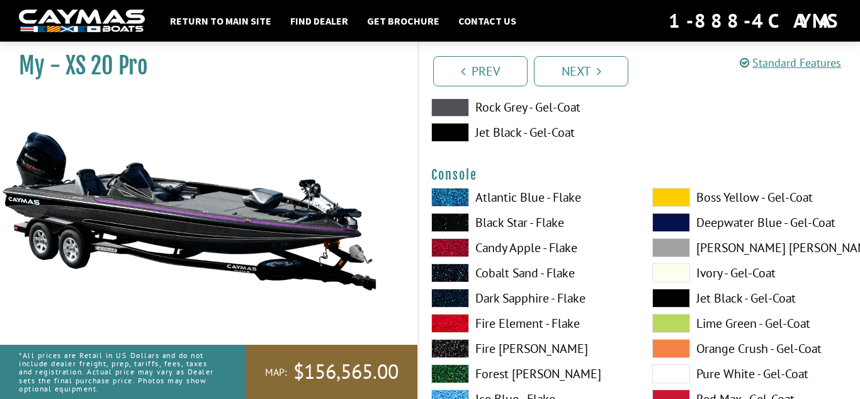
click at [492, 227] on label "Black Star - Flake" at bounding box center [529, 222] width 196 height 19
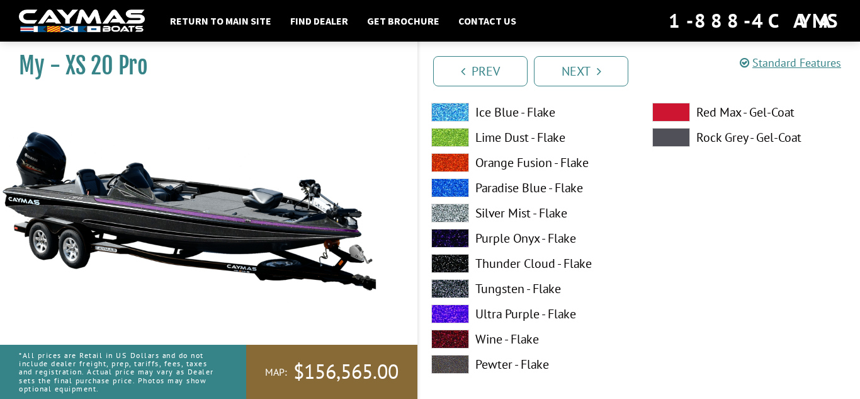
scroll to position [3524, 0]
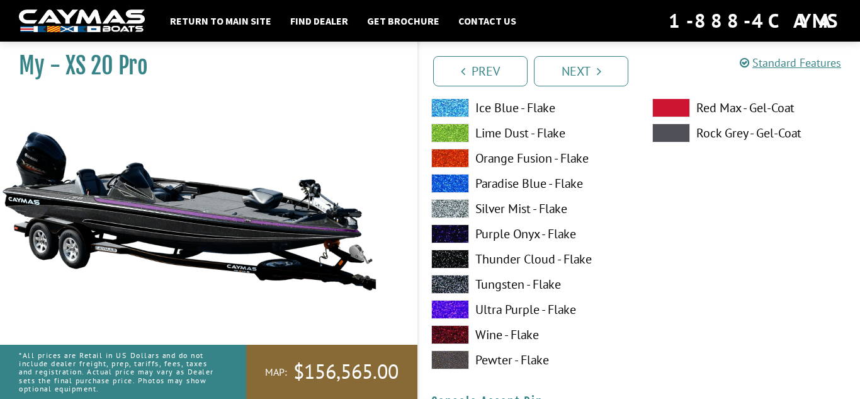
click at [467, 310] on span at bounding box center [450, 309] width 38 height 19
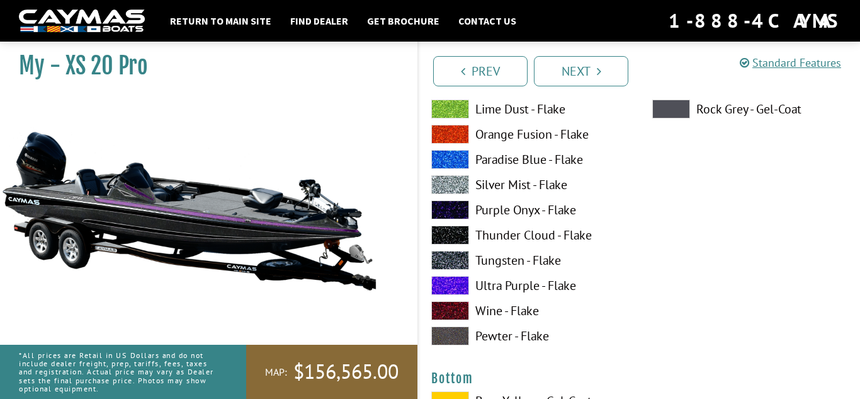
scroll to position [4068, 0]
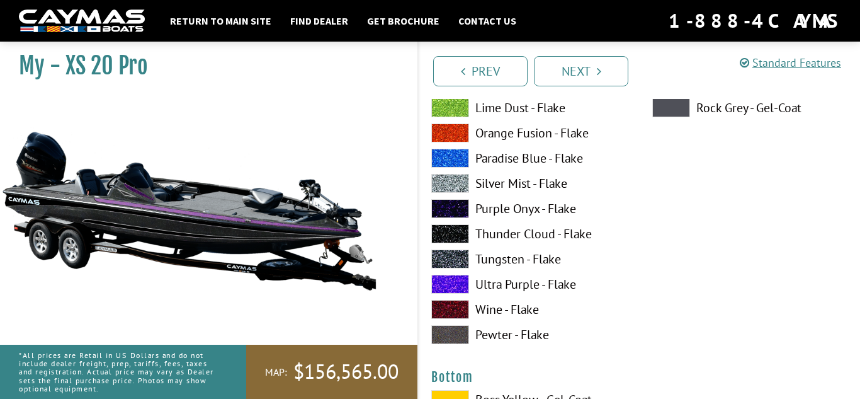
click at [477, 277] on label "Ultra Purple - Flake" at bounding box center [529, 284] width 196 height 19
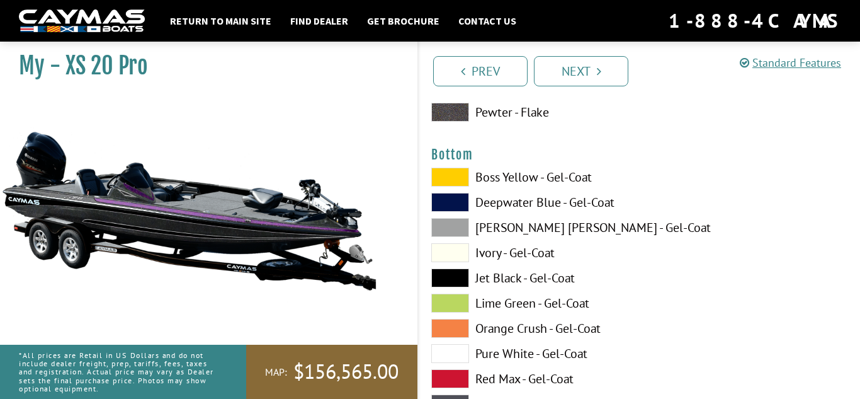
scroll to position [4304, 0]
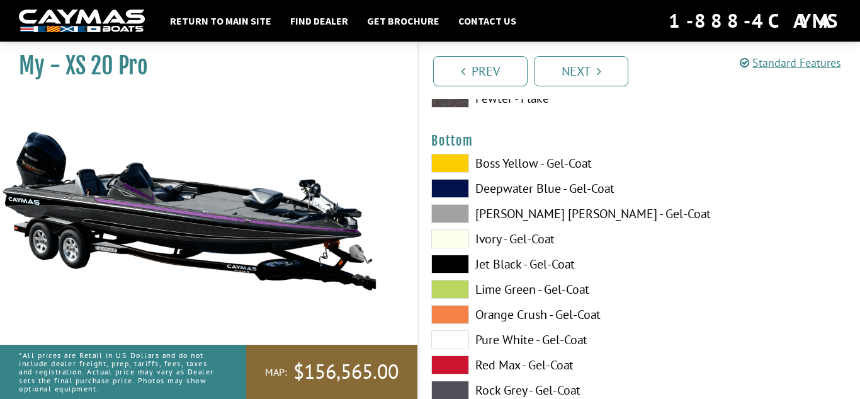
click at [458, 265] on span at bounding box center [450, 263] width 38 height 19
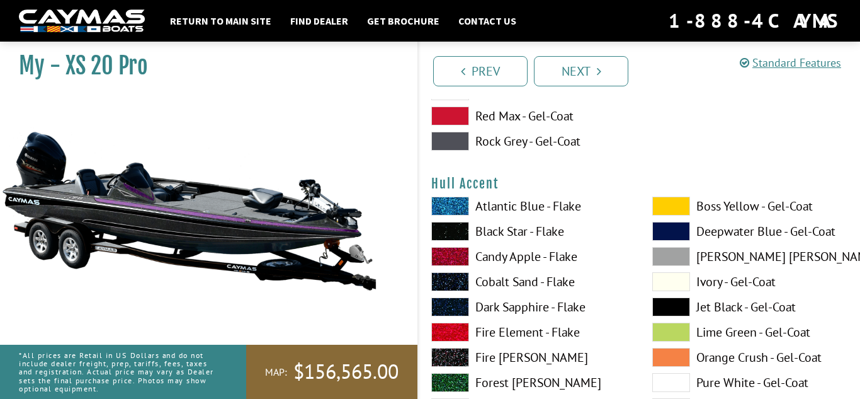
scroll to position [4553, 0]
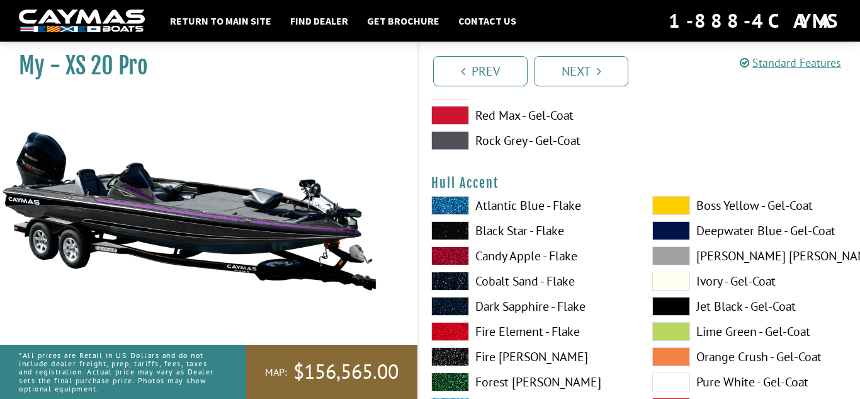
click at [458, 225] on span at bounding box center [450, 230] width 38 height 19
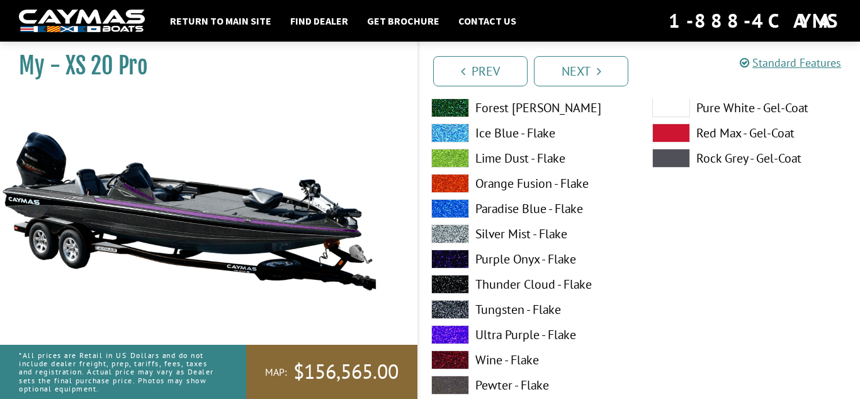
scroll to position [4829, 0]
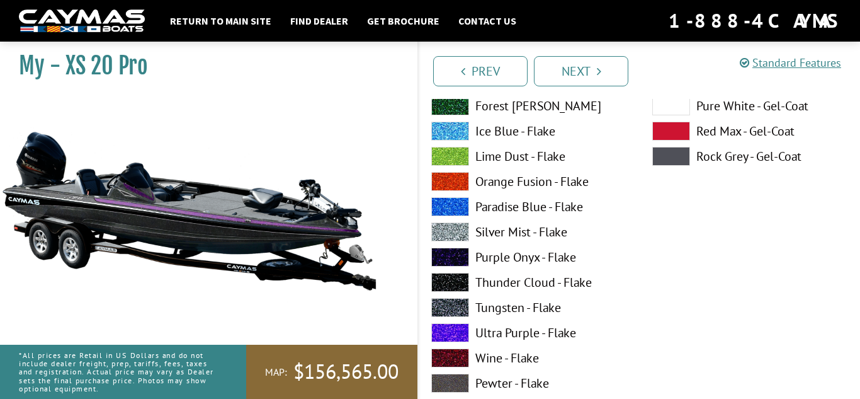
click at [453, 324] on span at bounding box center [450, 332] width 38 height 19
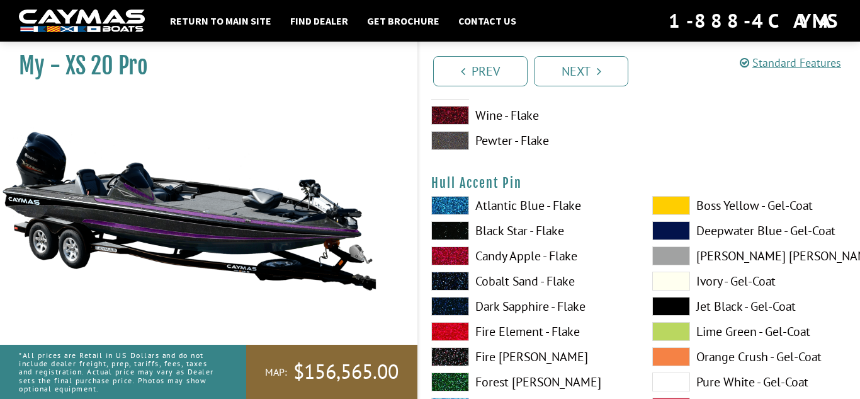
scroll to position [5073, 0]
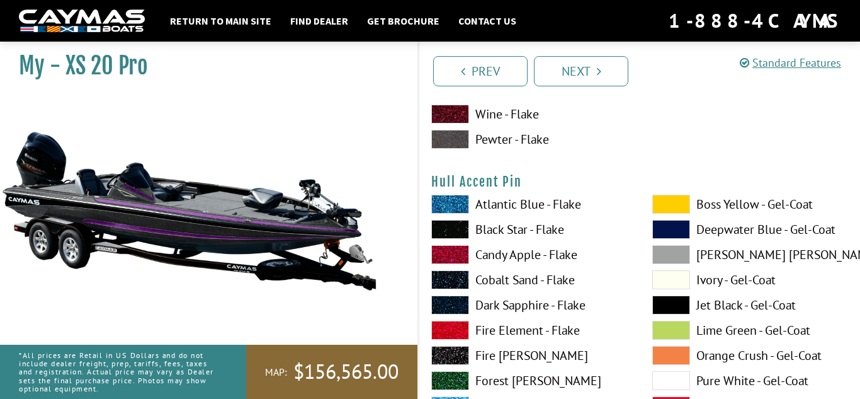
click at [463, 220] on span at bounding box center [450, 229] width 38 height 19
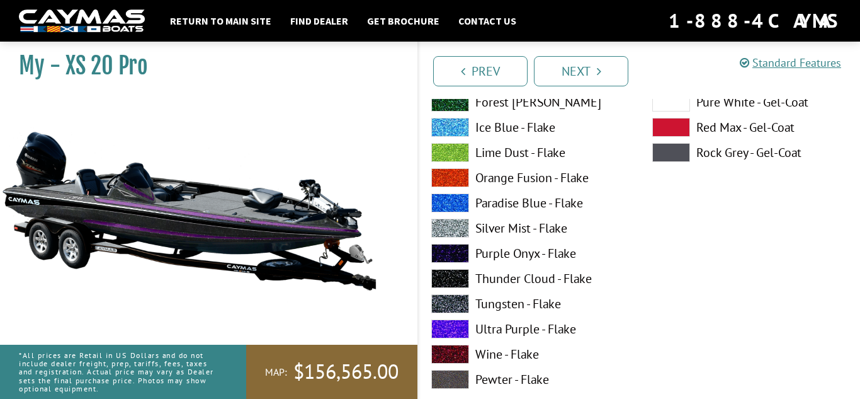
scroll to position [5870, 0]
click at [454, 319] on span at bounding box center [450, 328] width 38 height 19
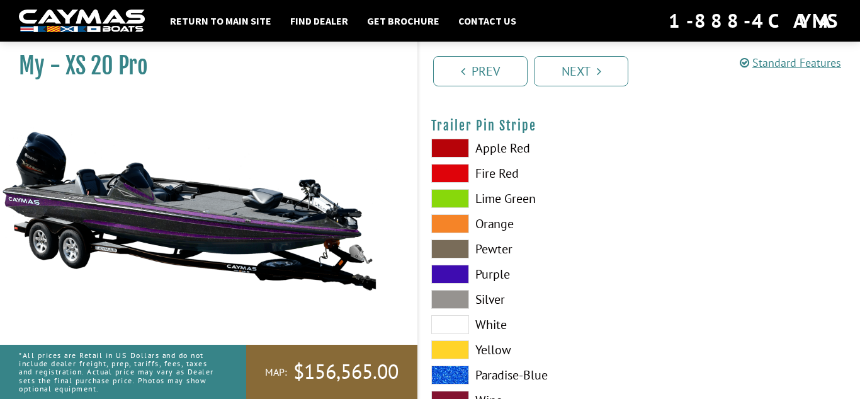
scroll to position [7235, 0]
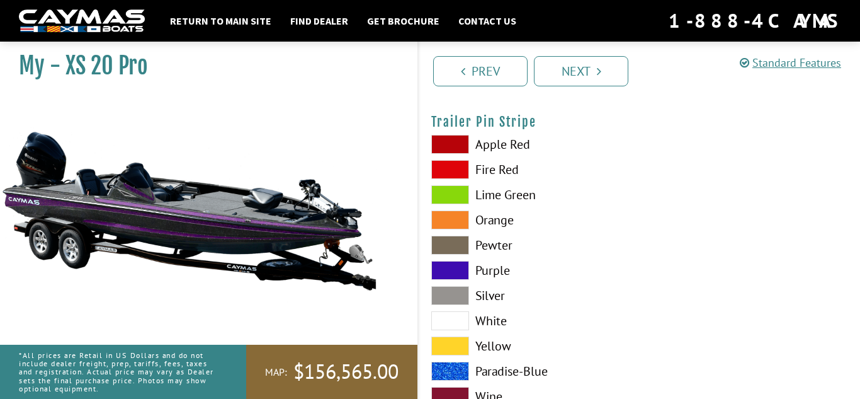
click at [454, 273] on span at bounding box center [450, 270] width 38 height 19
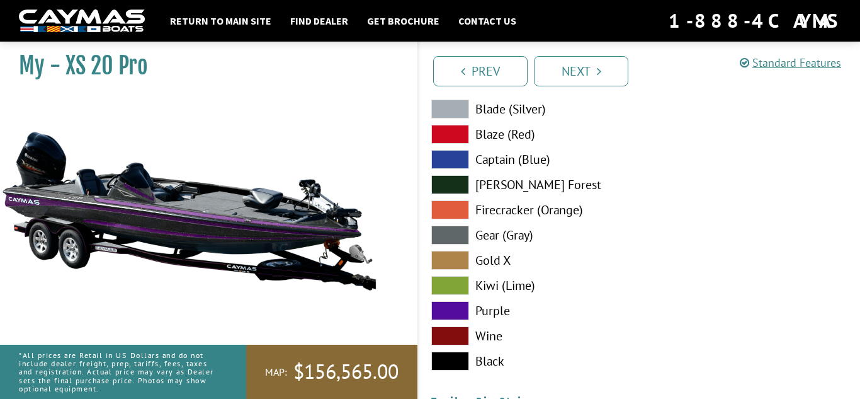
scroll to position [6952, 0]
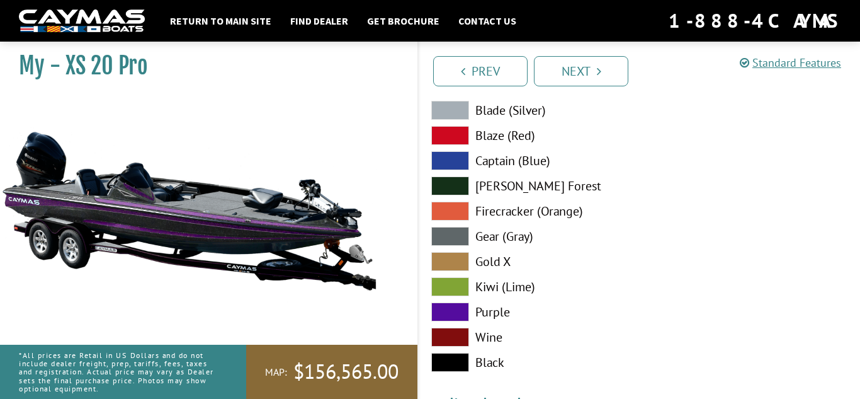
click at [447, 303] on span at bounding box center [450, 311] width 38 height 19
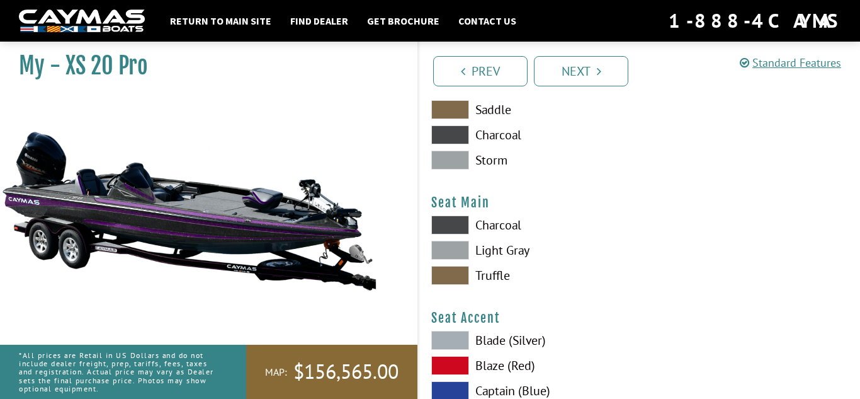
scroll to position [6722, 0]
click at [452, 226] on span at bounding box center [450, 225] width 38 height 19
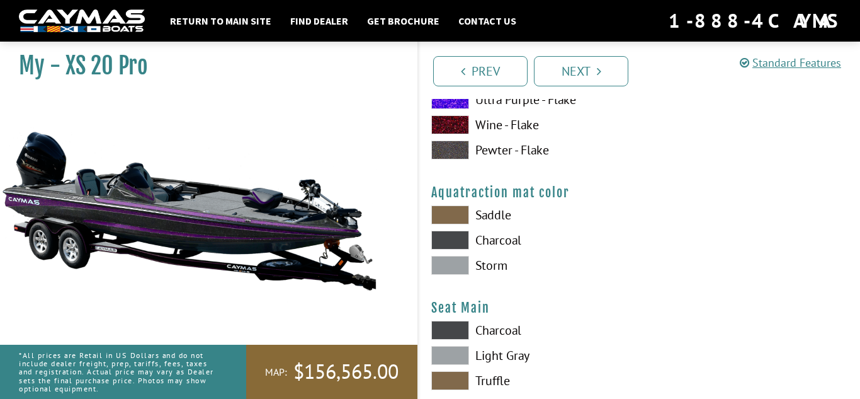
scroll to position [6610, 0]
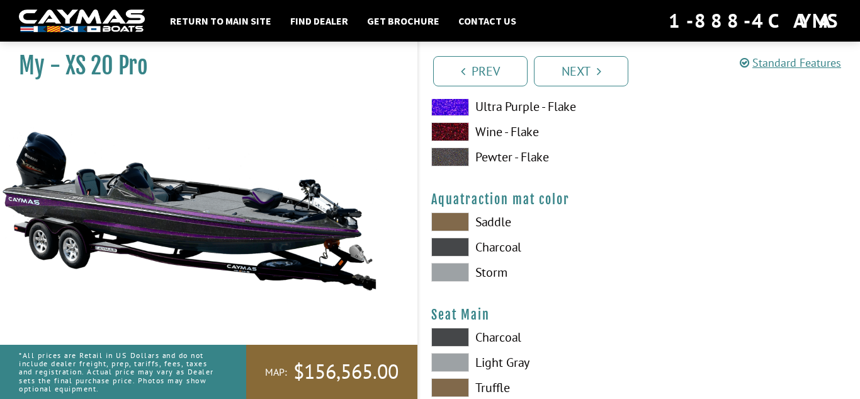
click at [450, 237] on span at bounding box center [450, 246] width 38 height 19
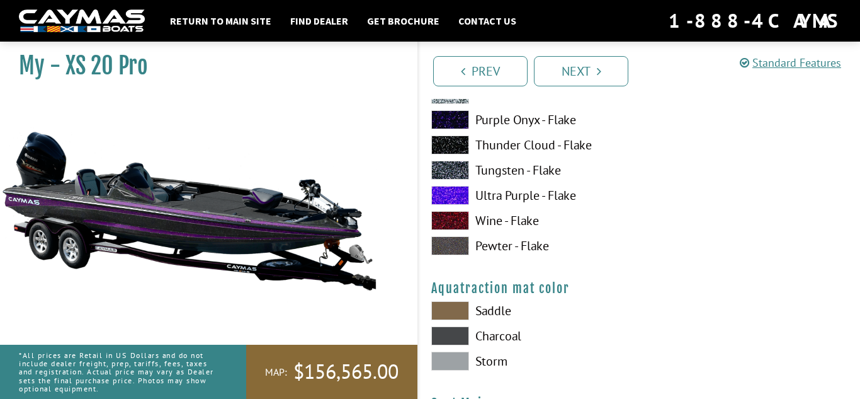
scroll to position [6518, 0]
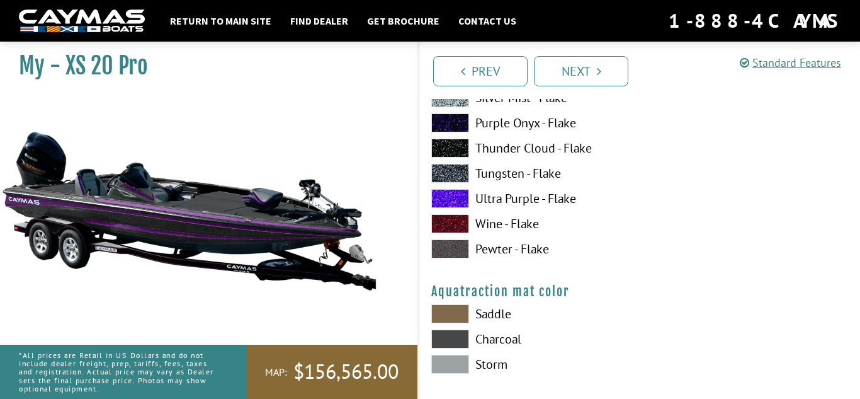
click at [446, 191] on span at bounding box center [450, 198] width 38 height 19
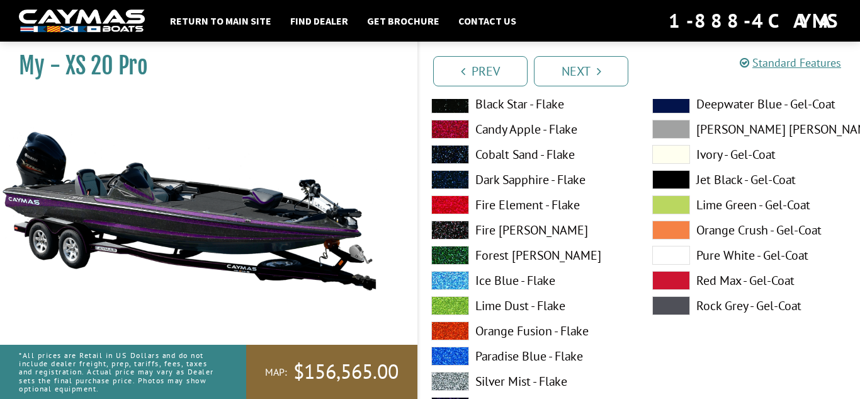
scroll to position [6235, 0]
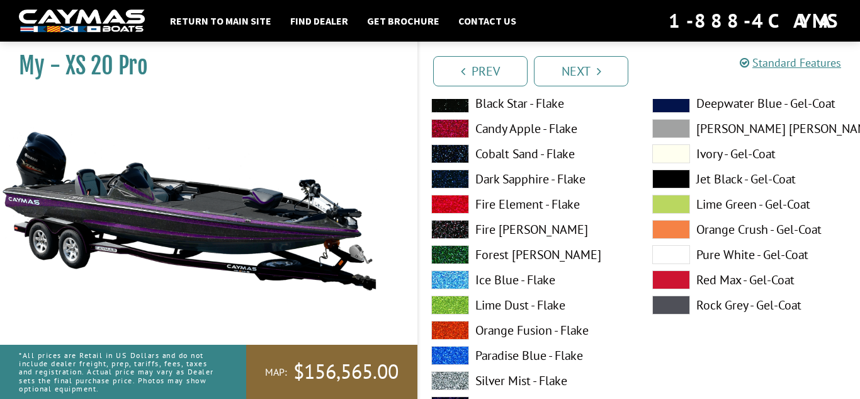
click at [677, 180] on span at bounding box center [671, 178] width 38 height 19
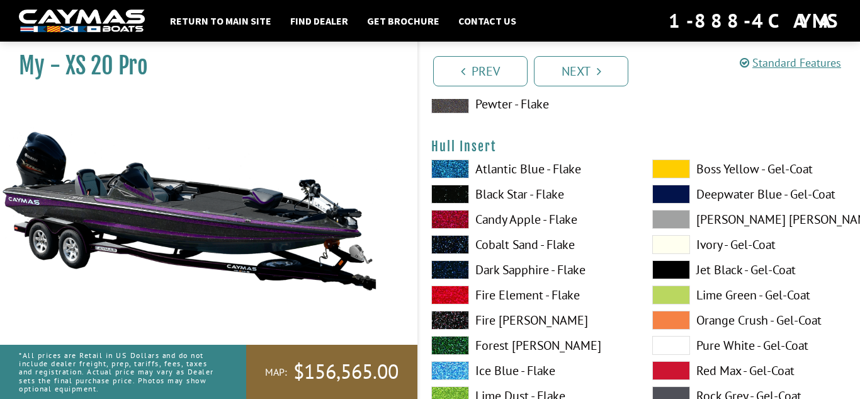
scroll to position [5625, 0]
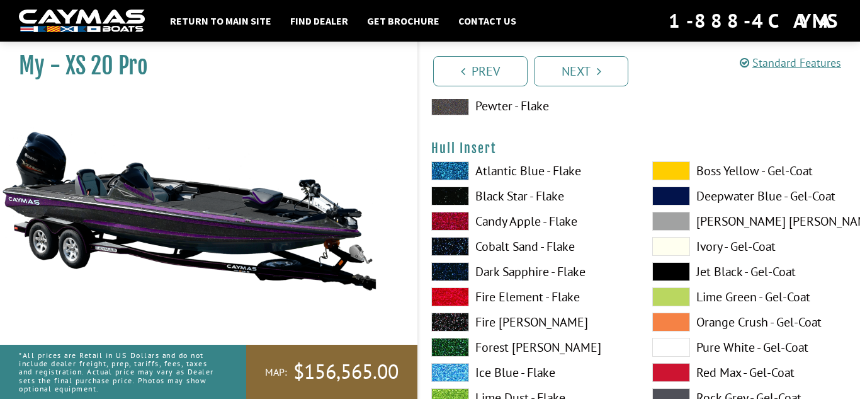
click at [668, 275] on span at bounding box center [671, 271] width 38 height 19
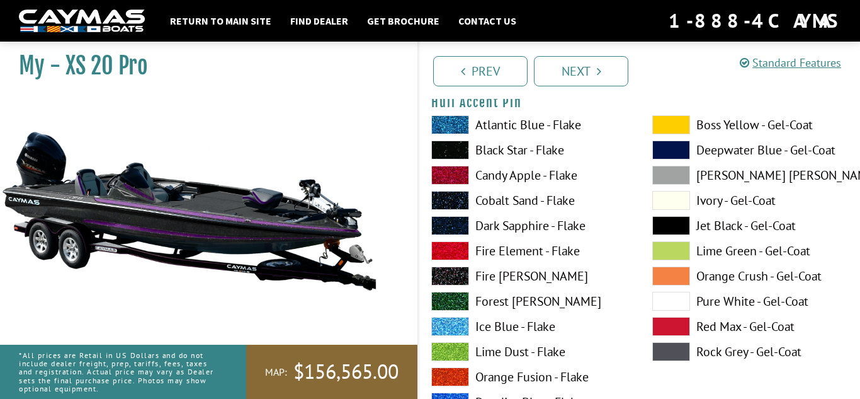
scroll to position [5144, 0]
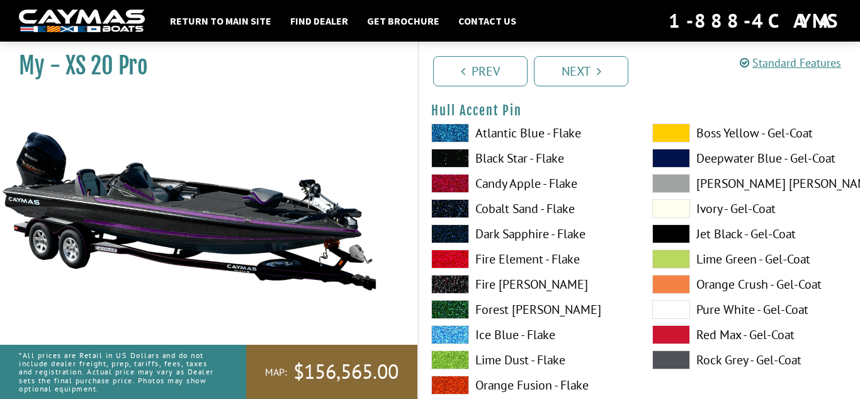
click at [681, 223] on div "Boss Yellow - Gel-Coat Deepwater Blue - Gel-Coat Dove Gray - Gel-Coat Ivory - G…" at bounding box center [750, 362] width 221 height 479
click at [678, 231] on span at bounding box center [671, 233] width 38 height 19
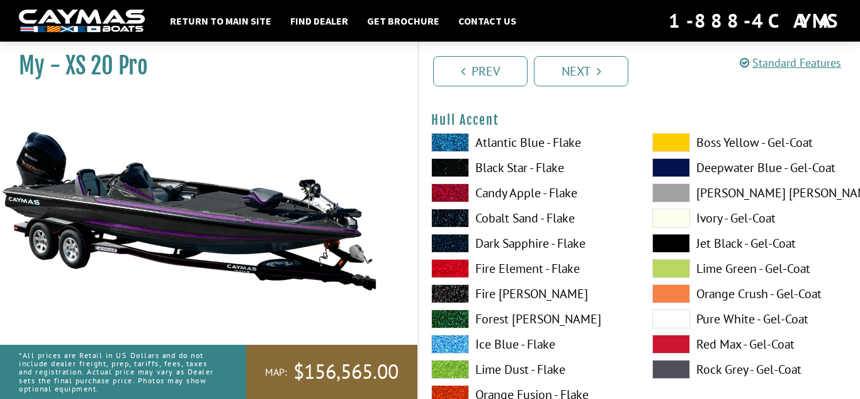
scroll to position [4613, 0]
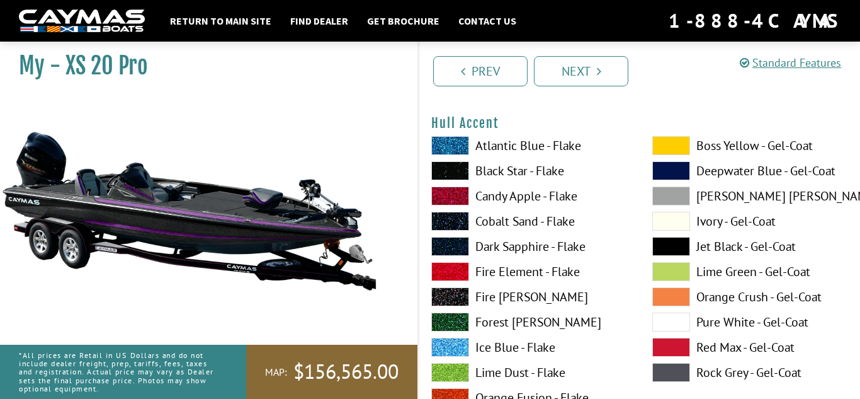
click at [676, 239] on span at bounding box center [671, 246] width 38 height 19
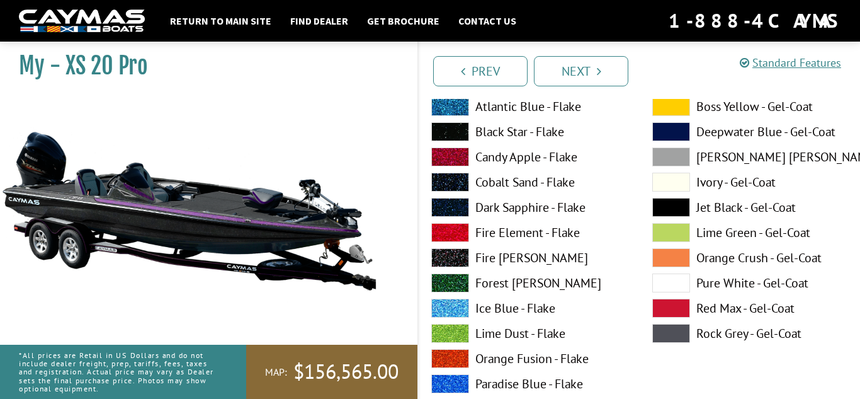
scroll to position [3832, 0]
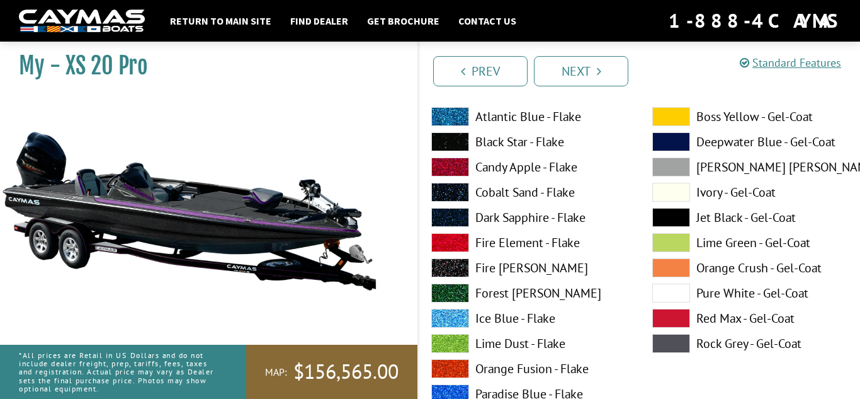
click at [675, 220] on span at bounding box center [671, 217] width 38 height 19
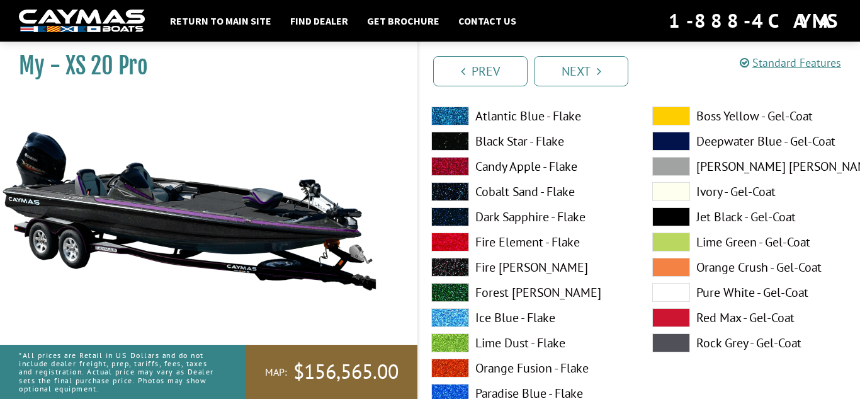
scroll to position [3301, 0]
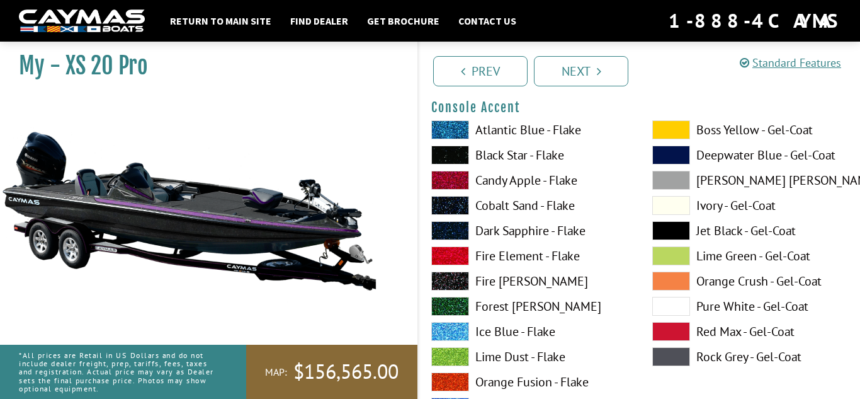
click at [675, 227] on span at bounding box center [671, 230] width 38 height 19
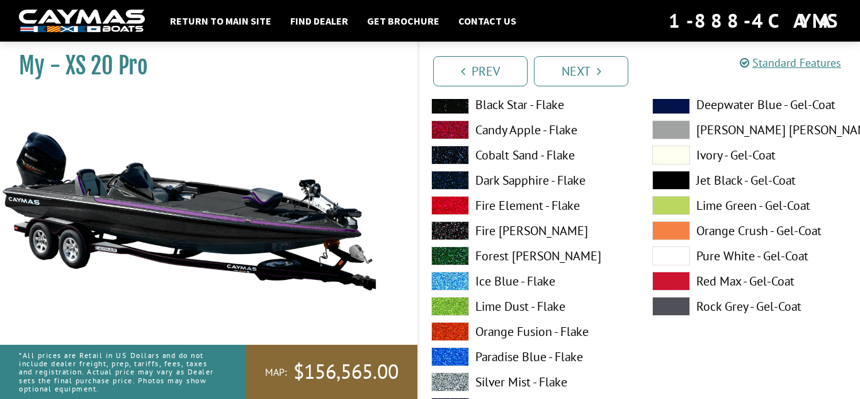
scroll to position [2830, 0]
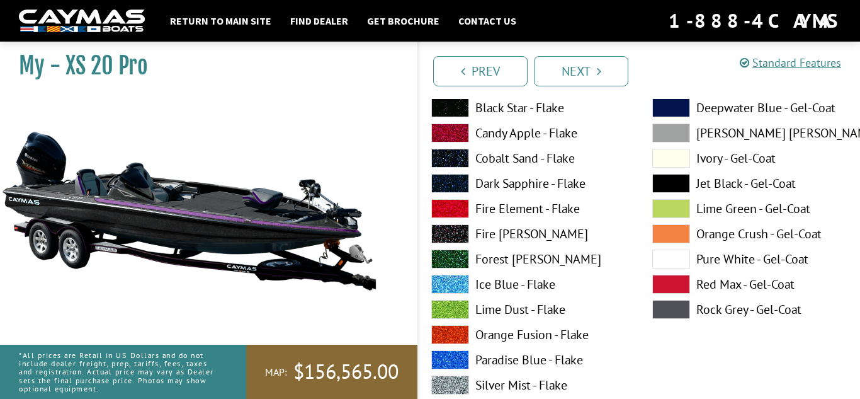
click at [680, 186] on span at bounding box center [671, 183] width 38 height 19
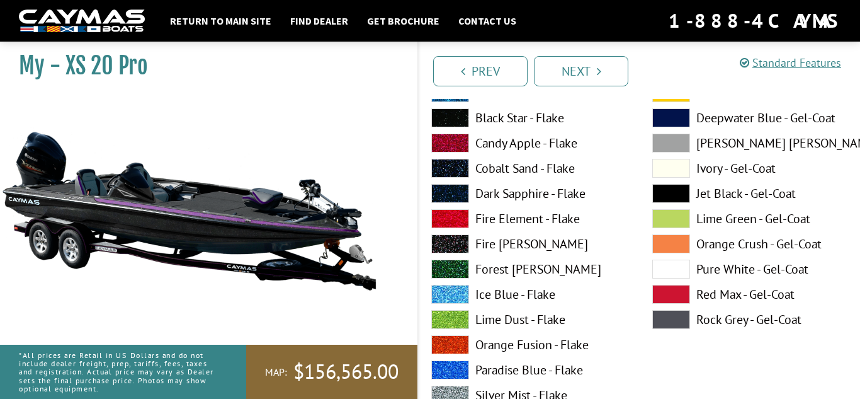
scroll to position [2162, 0]
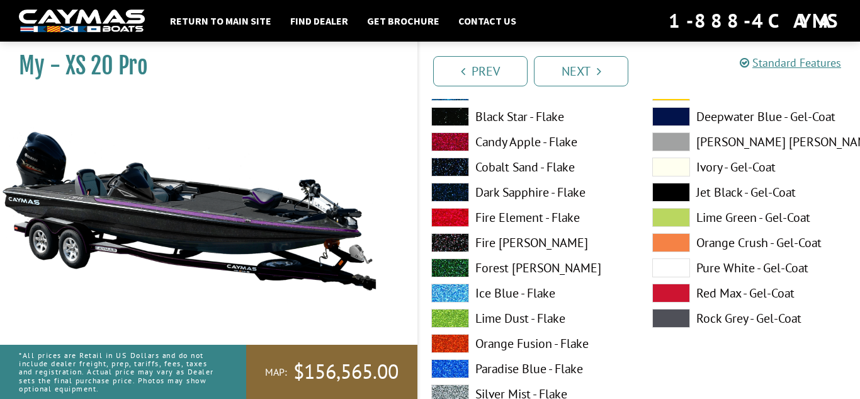
click at [680, 186] on span at bounding box center [671, 192] width 38 height 19
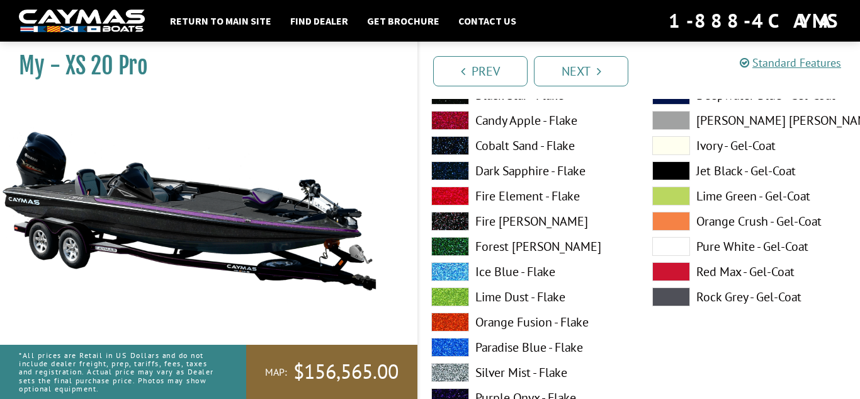
scroll to position [1663, 0]
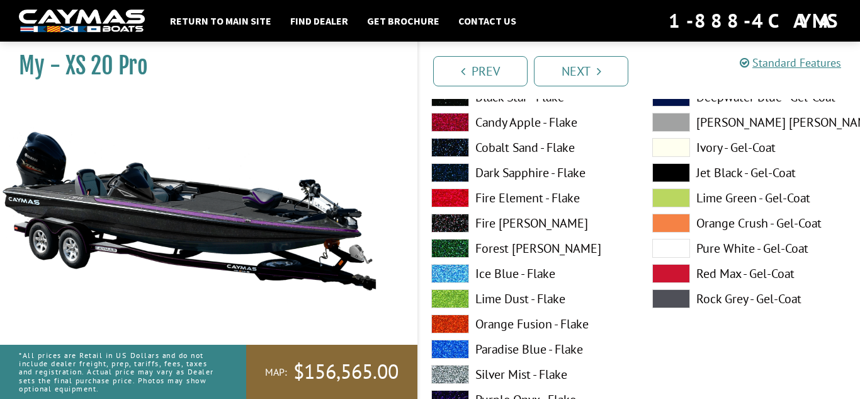
click at [678, 166] on span at bounding box center [671, 172] width 38 height 19
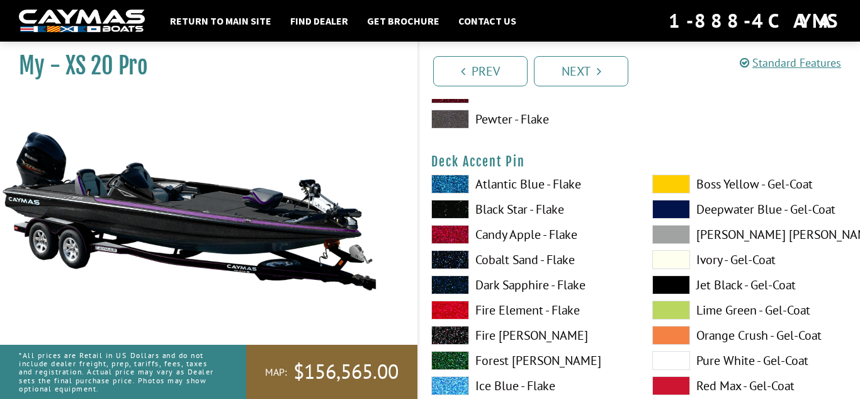
scroll to position [1032, 0]
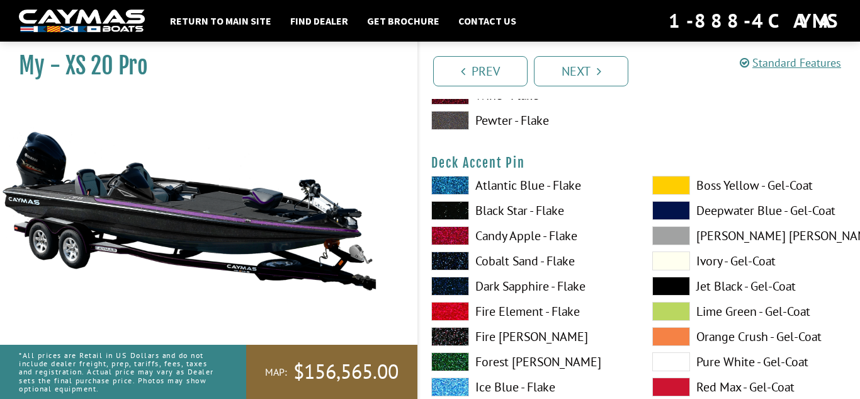
click at [661, 278] on span at bounding box center [671, 285] width 38 height 19
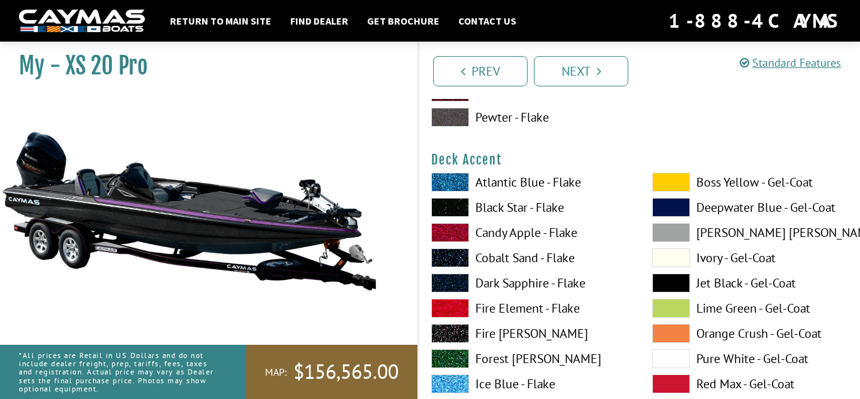
click at [661, 278] on span at bounding box center [671, 282] width 38 height 19
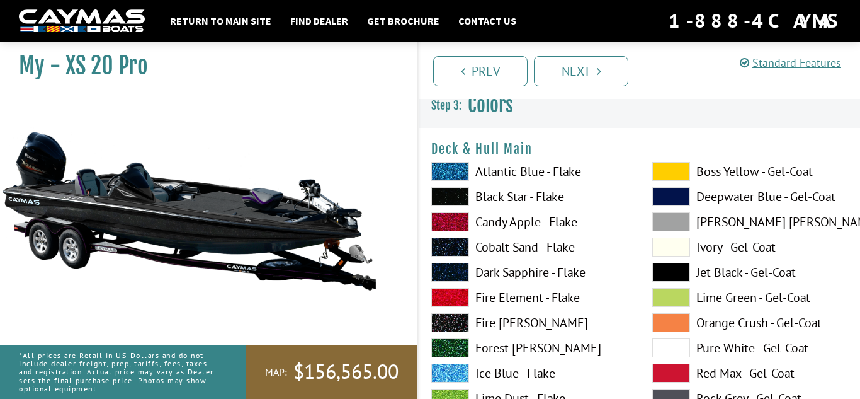
scroll to position [1, 0]
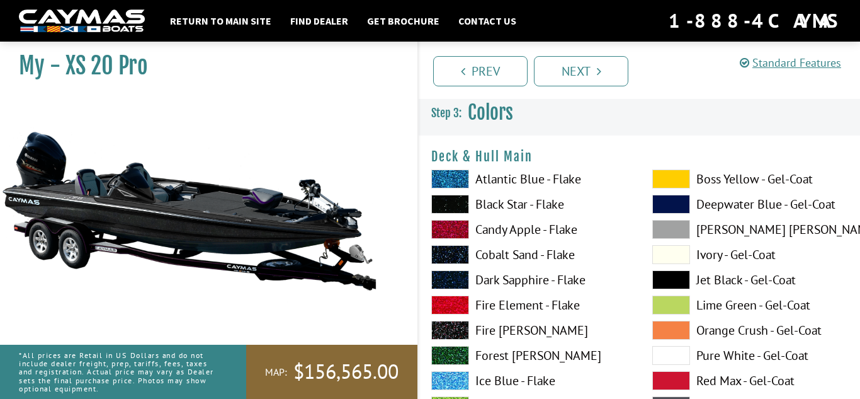
click at [661, 278] on span at bounding box center [671, 279] width 38 height 19
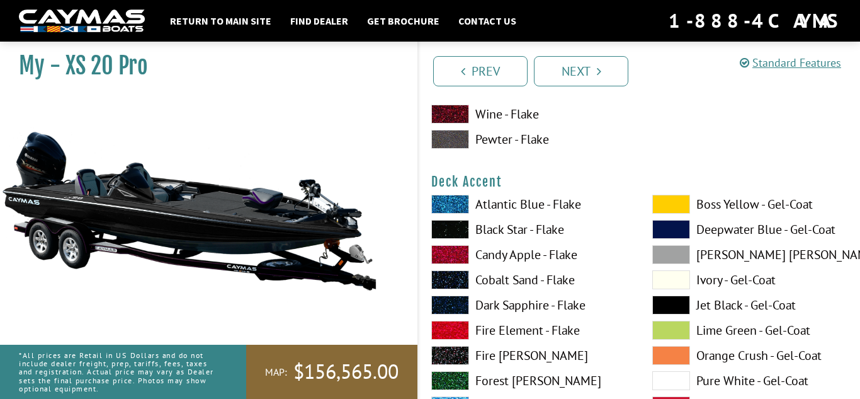
scroll to position [542, 0]
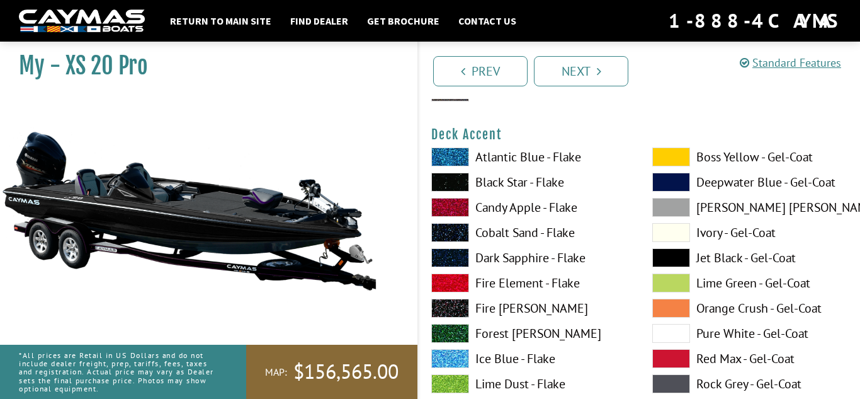
click at [677, 258] on span at bounding box center [671, 257] width 38 height 19
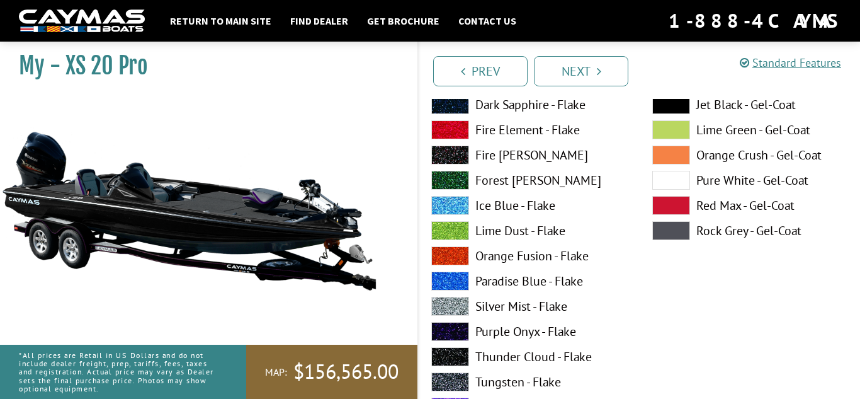
scroll to position [711, 0]
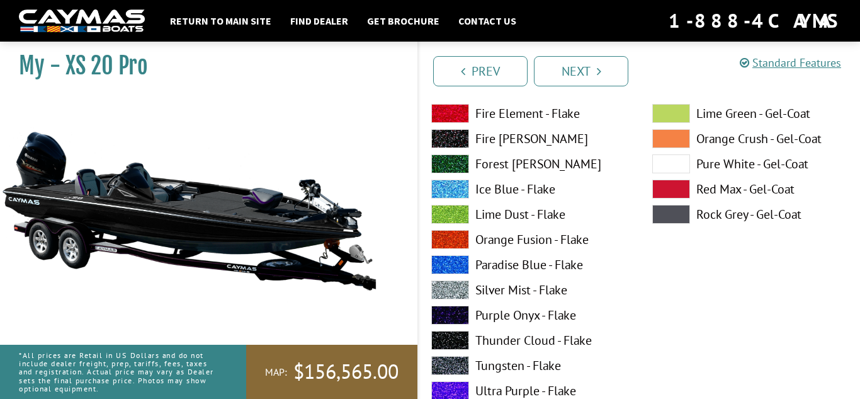
click at [448, 381] on span at bounding box center [450, 390] width 38 height 19
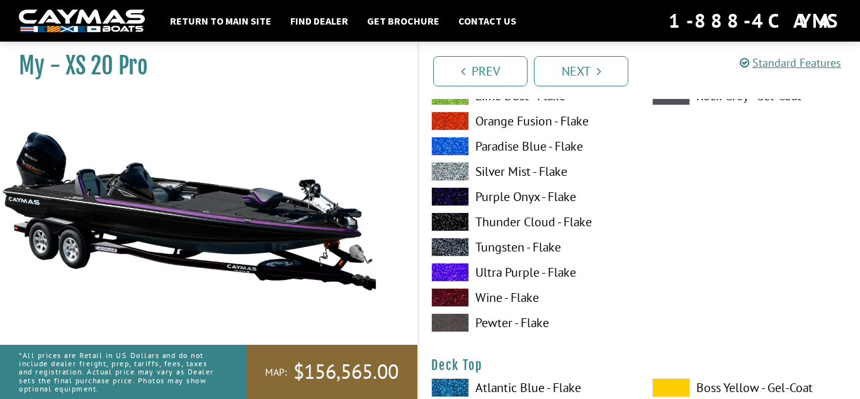
scroll to position [1348, 0]
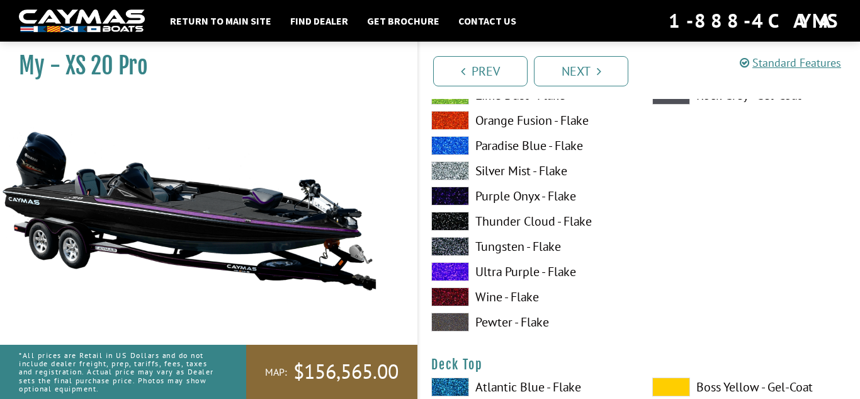
click at [457, 271] on span at bounding box center [450, 271] width 38 height 19
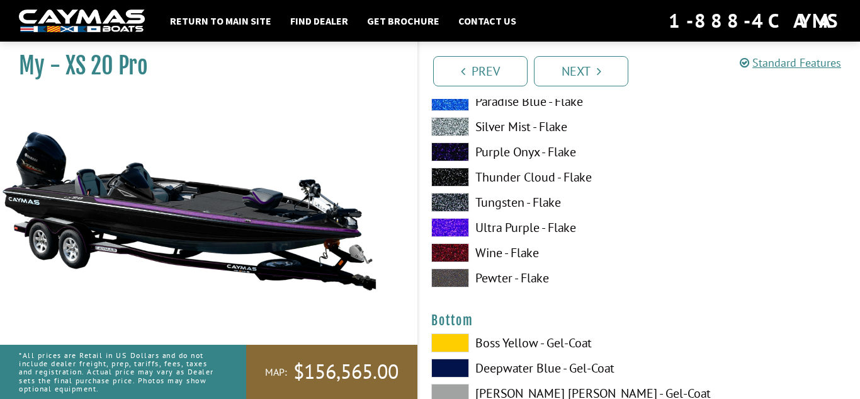
scroll to position [4149, 0]
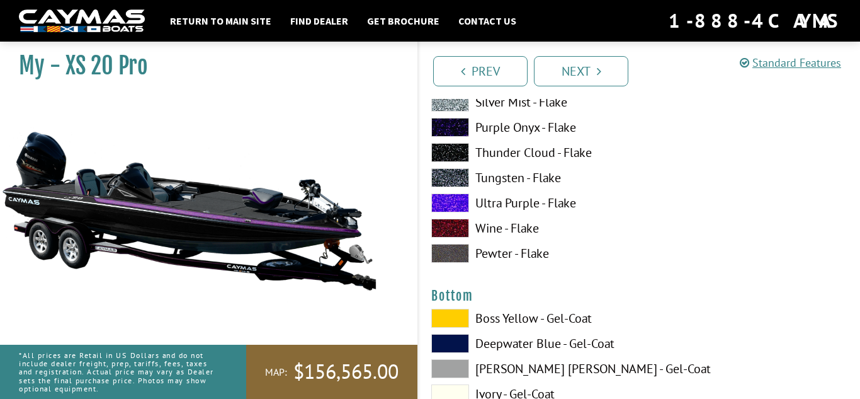
click at [457, 203] on span at bounding box center [450, 202] width 38 height 19
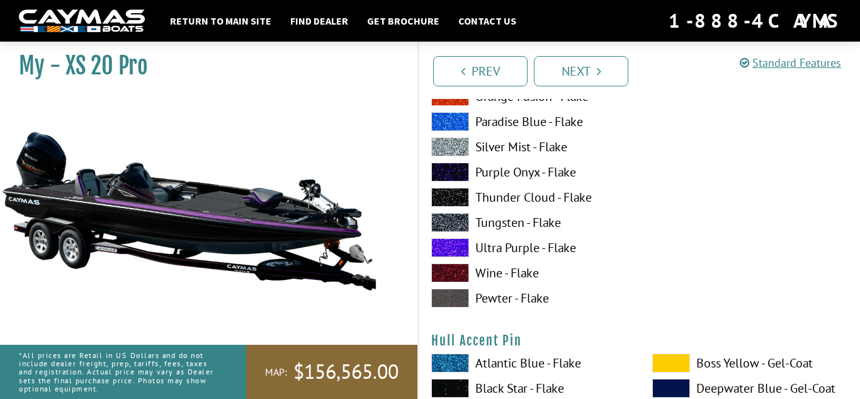
scroll to position [4926, 0]
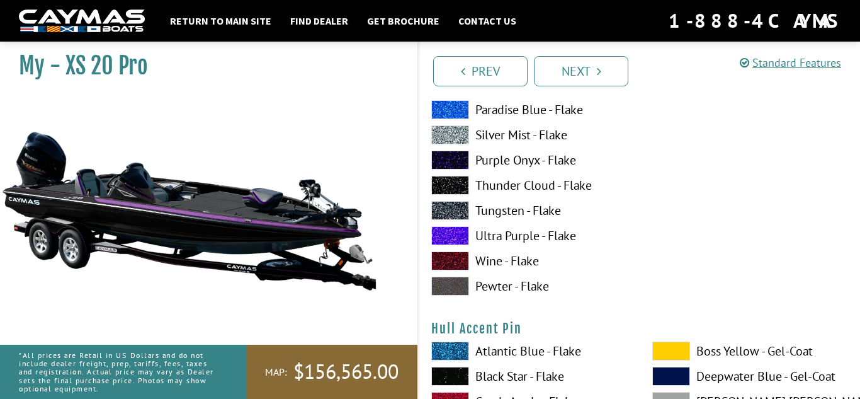
click at [449, 245] on div "Atlantic Blue - Flake Black Star - Flake Candy Apple - Flake Cobalt Sand - Flak…" at bounding box center [529, 62] width 221 height 479
click at [447, 241] on span at bounding box center [450, 235] width 38 height 19
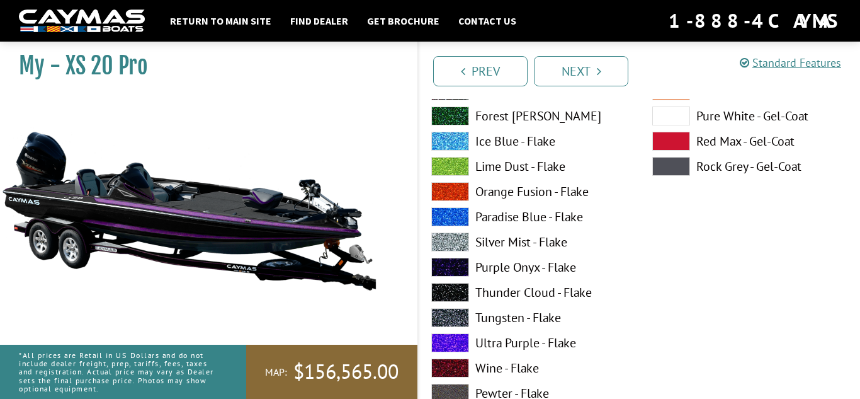
scroll to position [5346, 0]
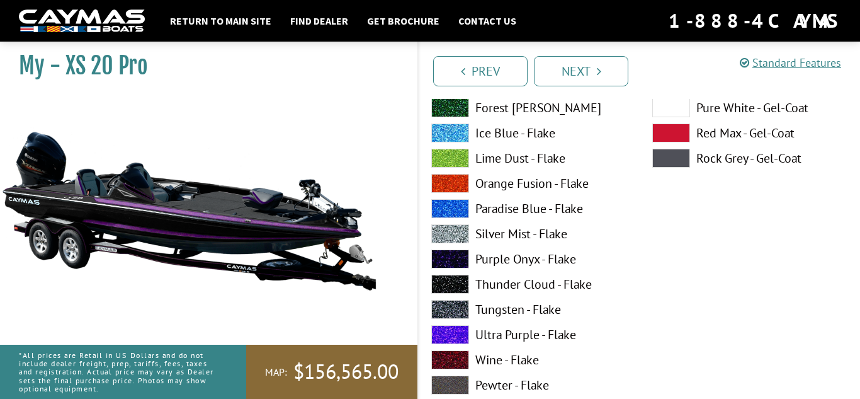
click at [450, 333] on span at bounding box center [450, 334] width 38 height 19
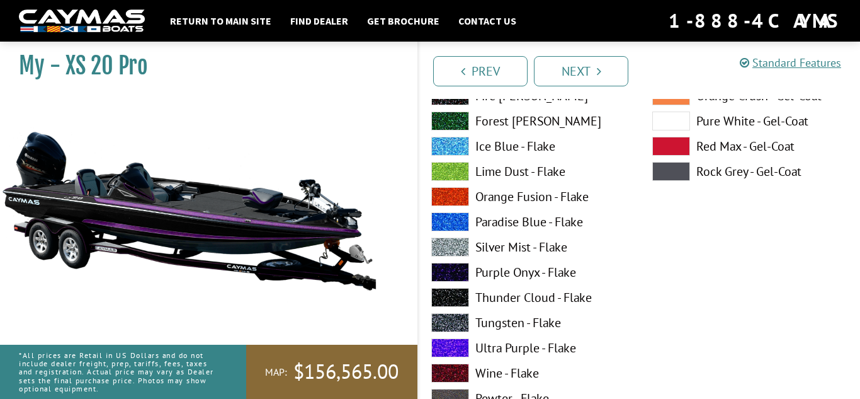
scroll to position [5854, 0]
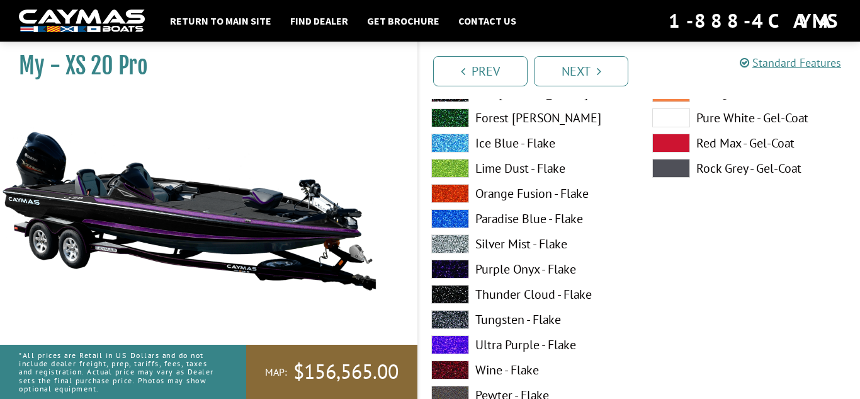
click at [450, 340] on span at bounding box center [450, 344] width 38 height 19
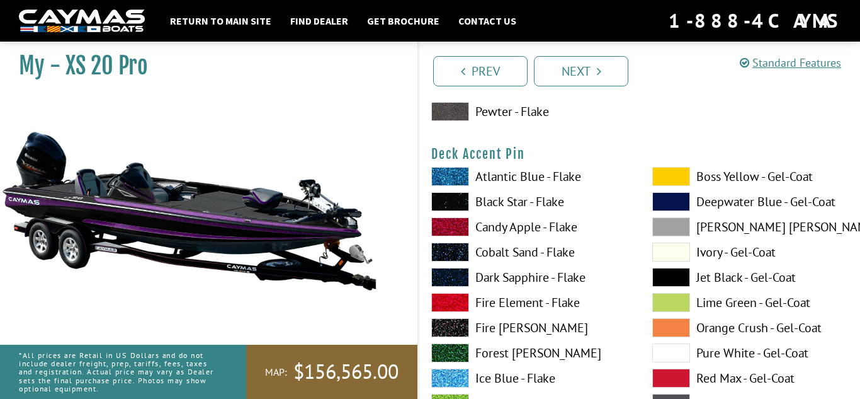
scroll to position [1056, 0]
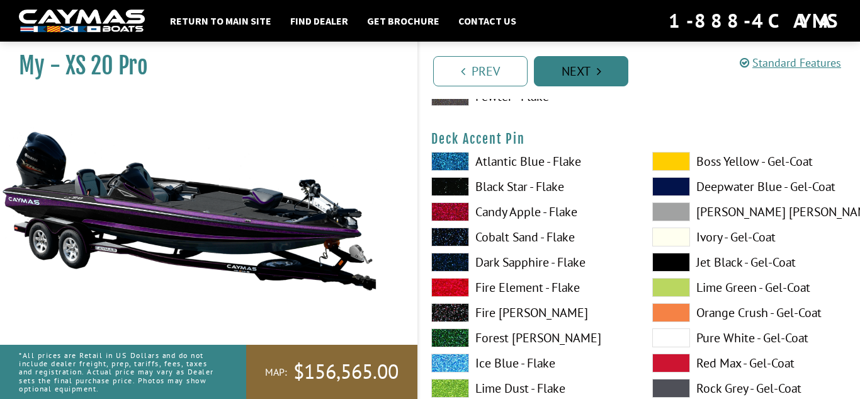
click at [617, 84] on link "Next" at bounding box center [581, 71] width 94 height 30
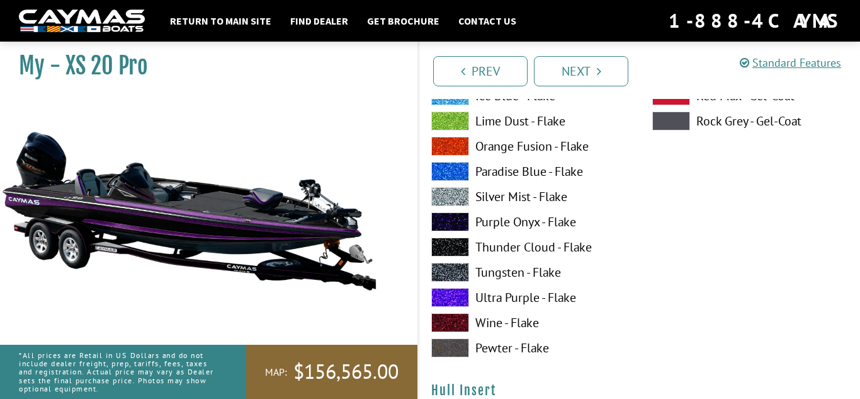
scroll to position [5408, 0]
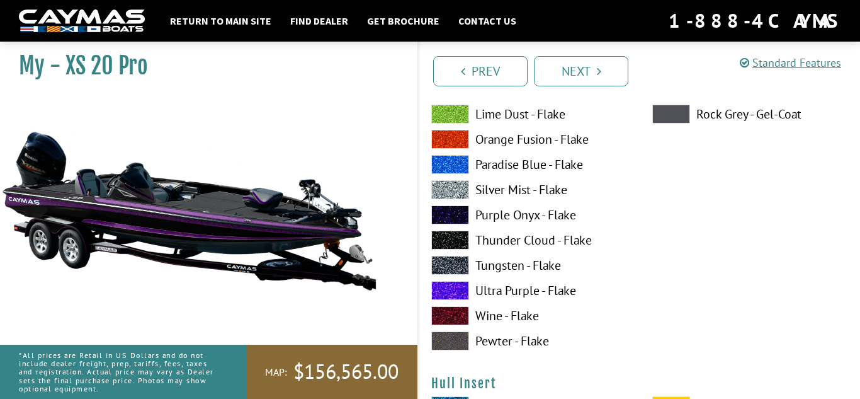
click at [446, 291] on span at bounding box center [450, 290] width 38 height 19
click at [581, 67] on link "Next" at bounding box center [581, 71] width 94 height 30
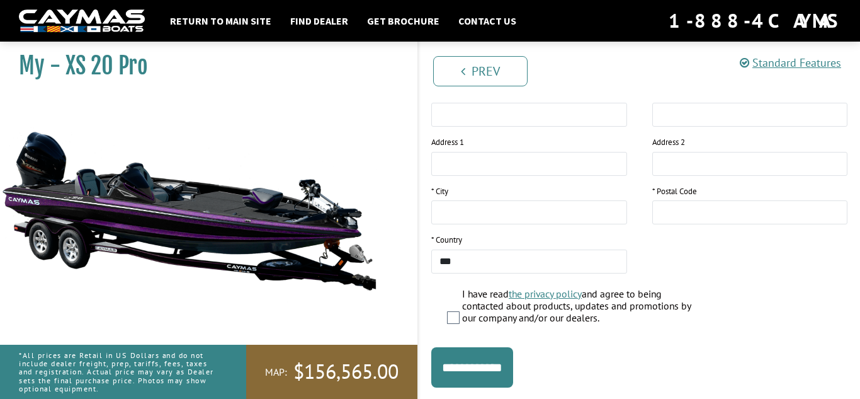
scroll to position [301, 0]
